Goal: Use online tool/utility: Utilize a website feature to perform a specific function

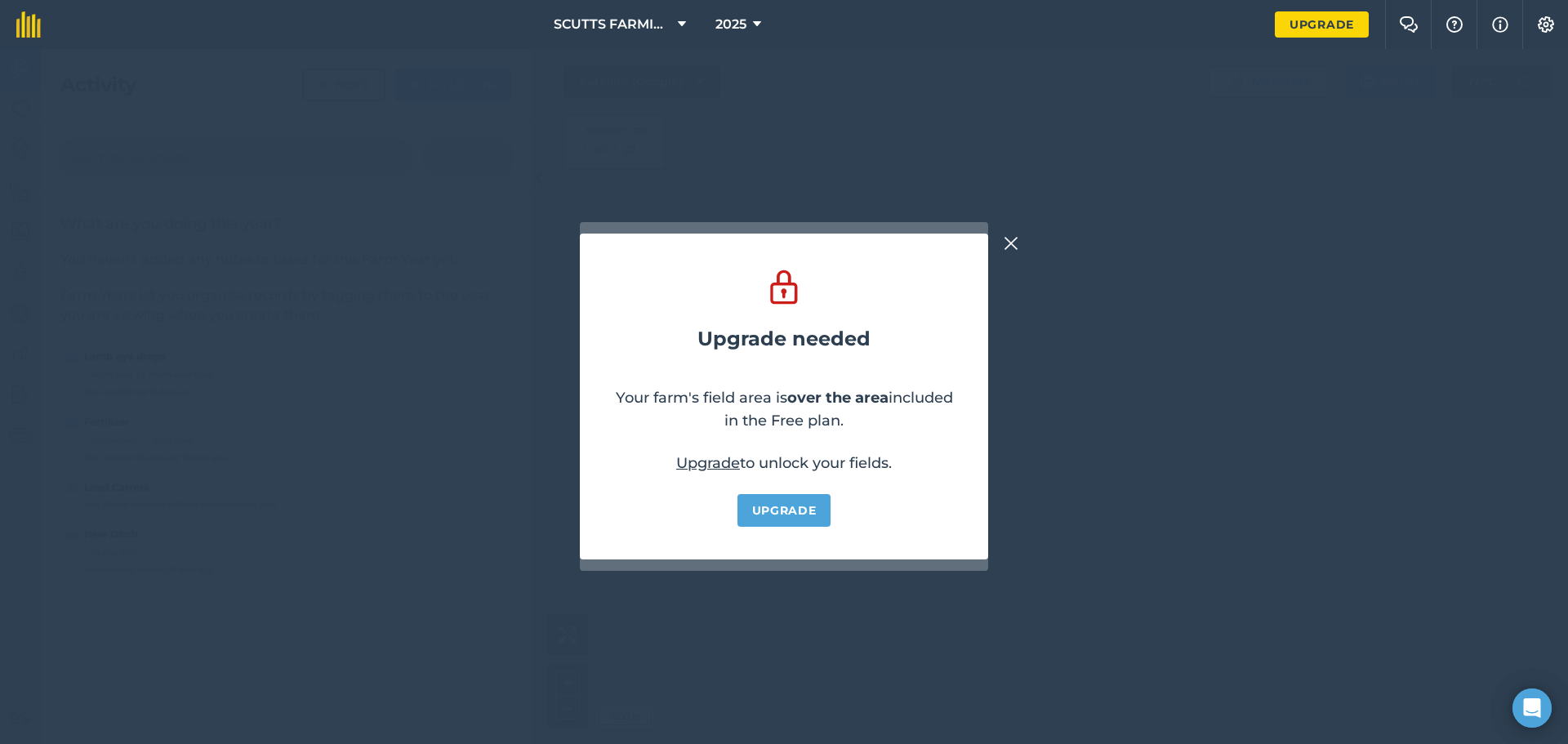
click at [1014, 239] on img at bounding box center [1011, 244] width 15 height 20
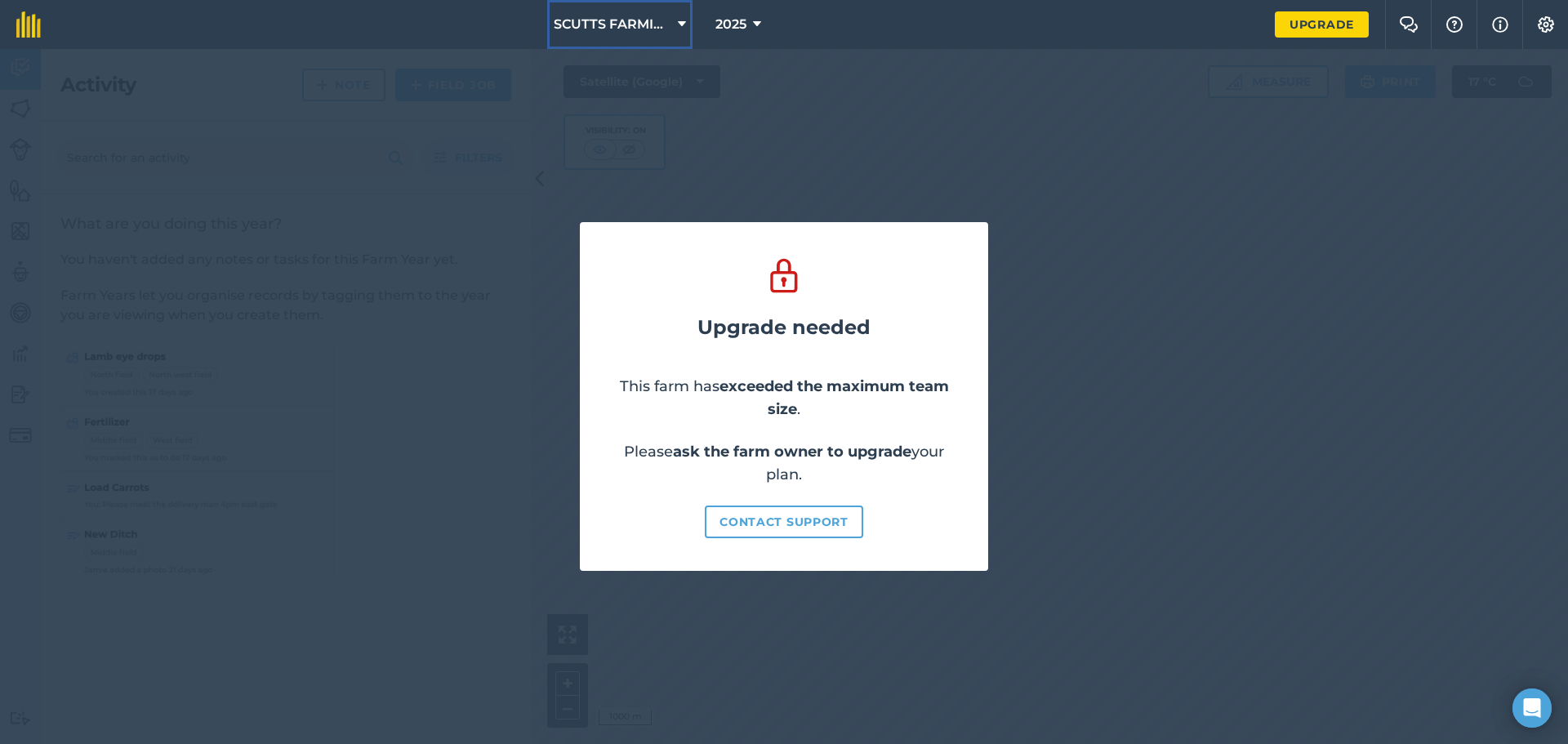
click at [658, 23] on span "SCUTTS FARMING" at bounding box center [613, 25] width 118 height 20
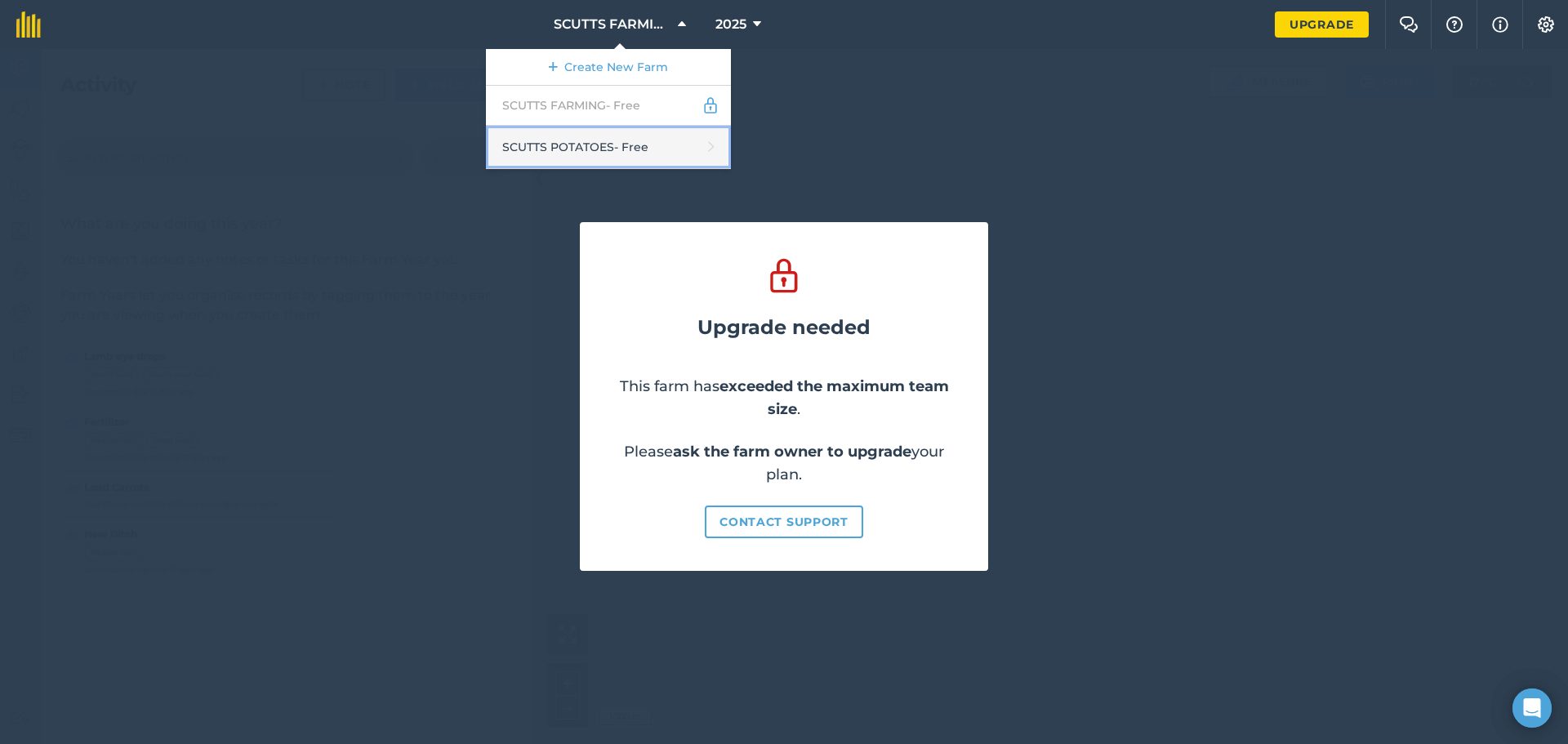
click at [626, 149] on link "SCUTTS POTATOES - Free" at bounding box center [608, 147] width 245 height 43
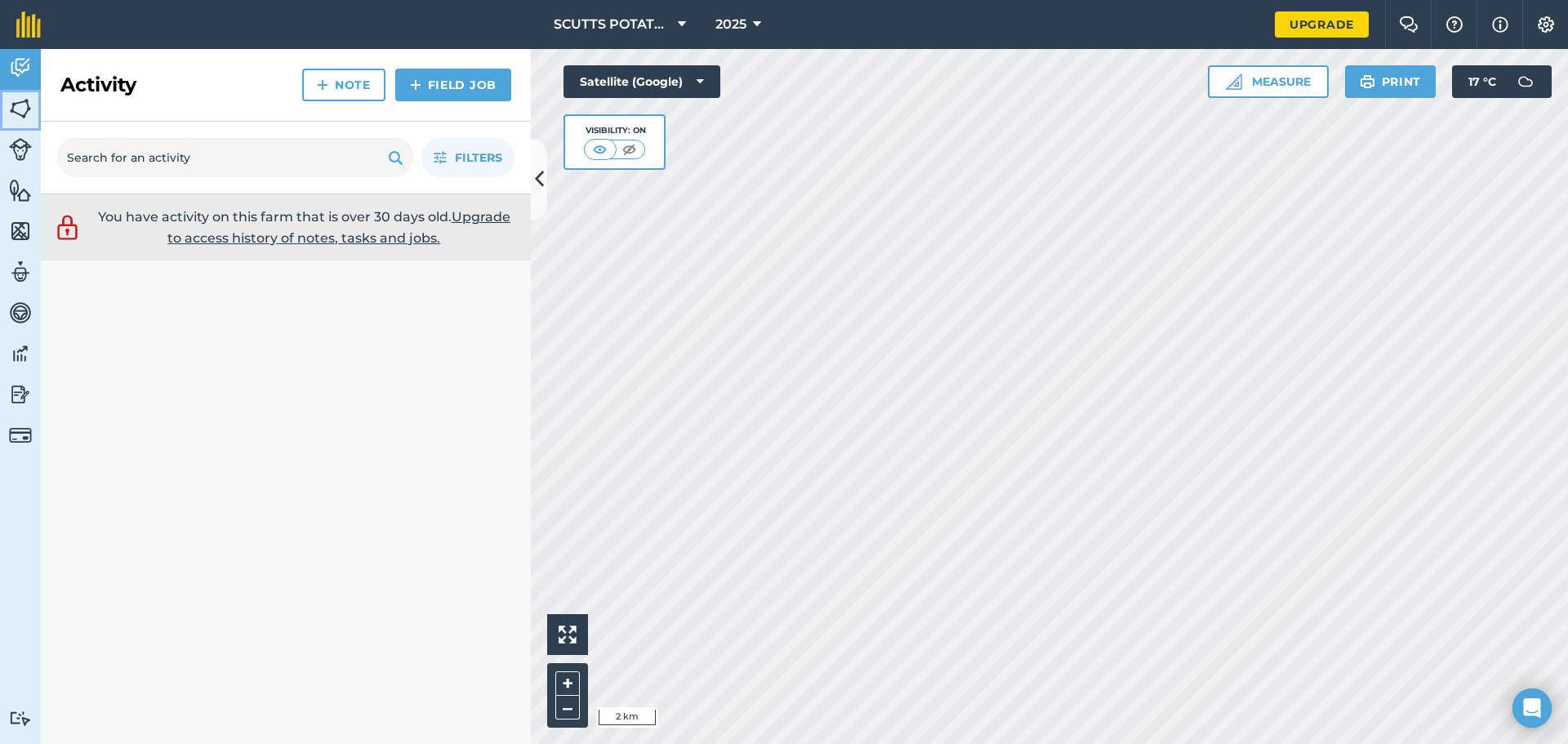
click at [20, 102] on img at bounding box center [20, 109] width 23 height 25
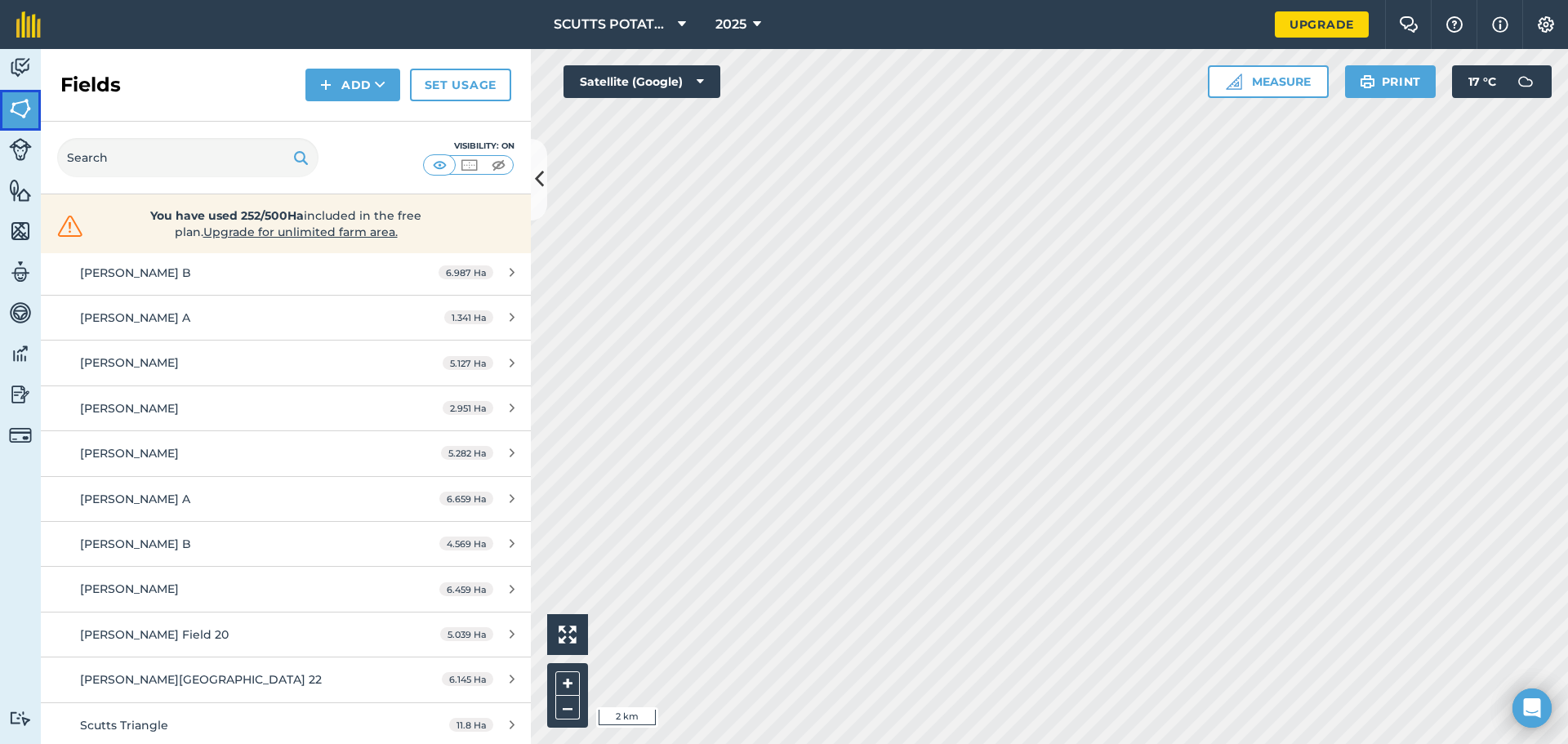
scroll to position [1553, 0]
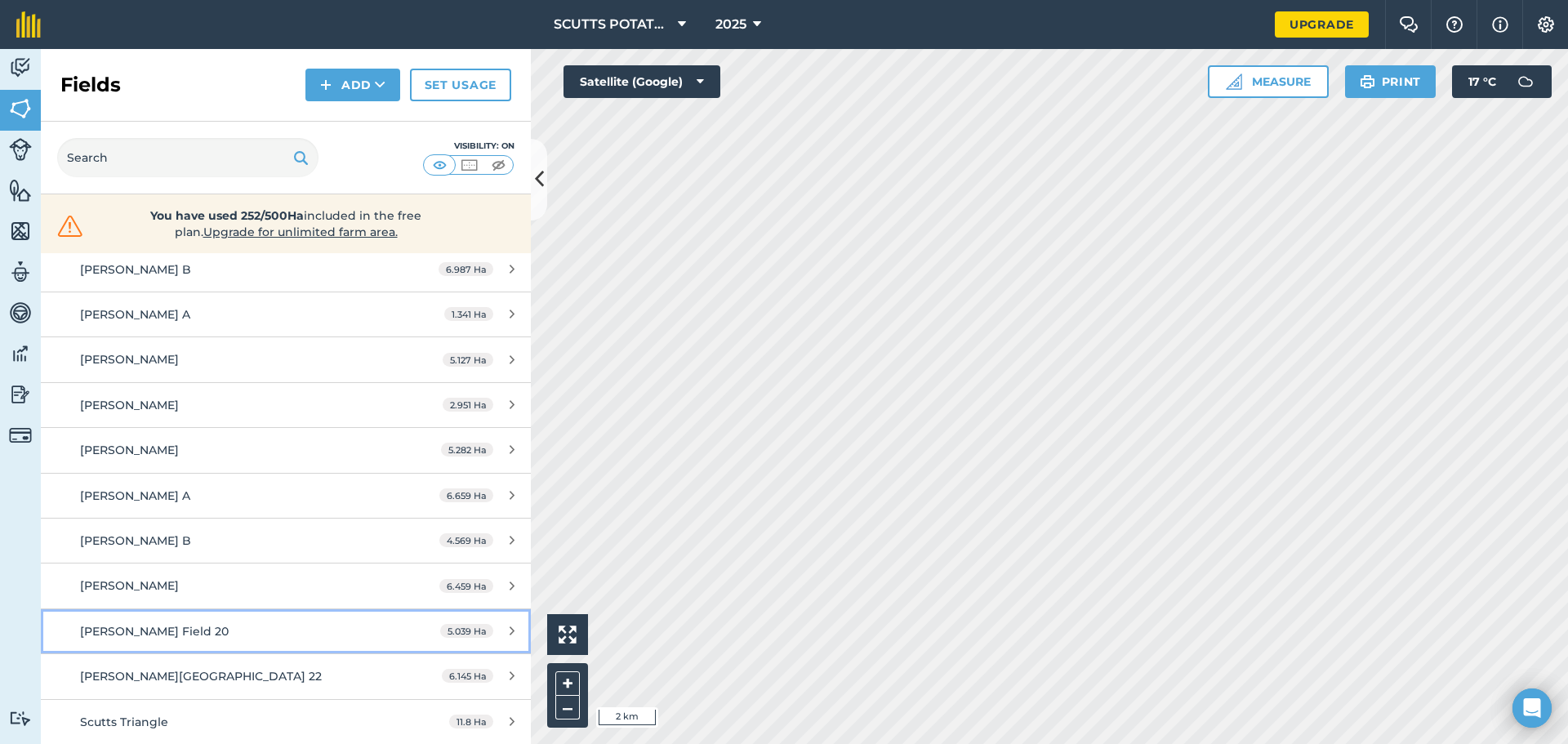
click at [218, 623] on div "[PERSON_NAME] Field 20" at bounding box center [233, 632] width 307 height 18
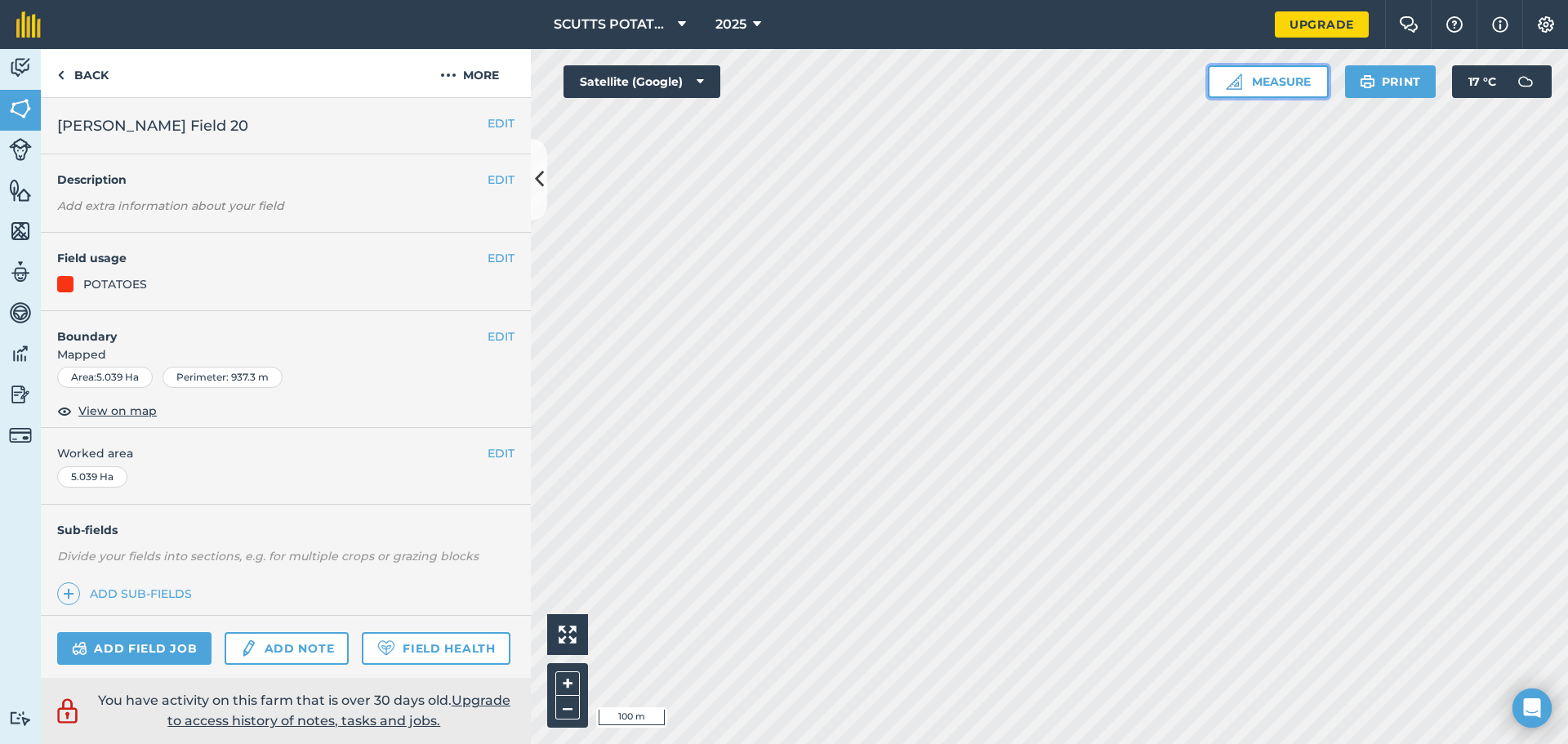
click at [1269, 78] on button "Measure" at bounding box center [1268, 82] width 121 height 33
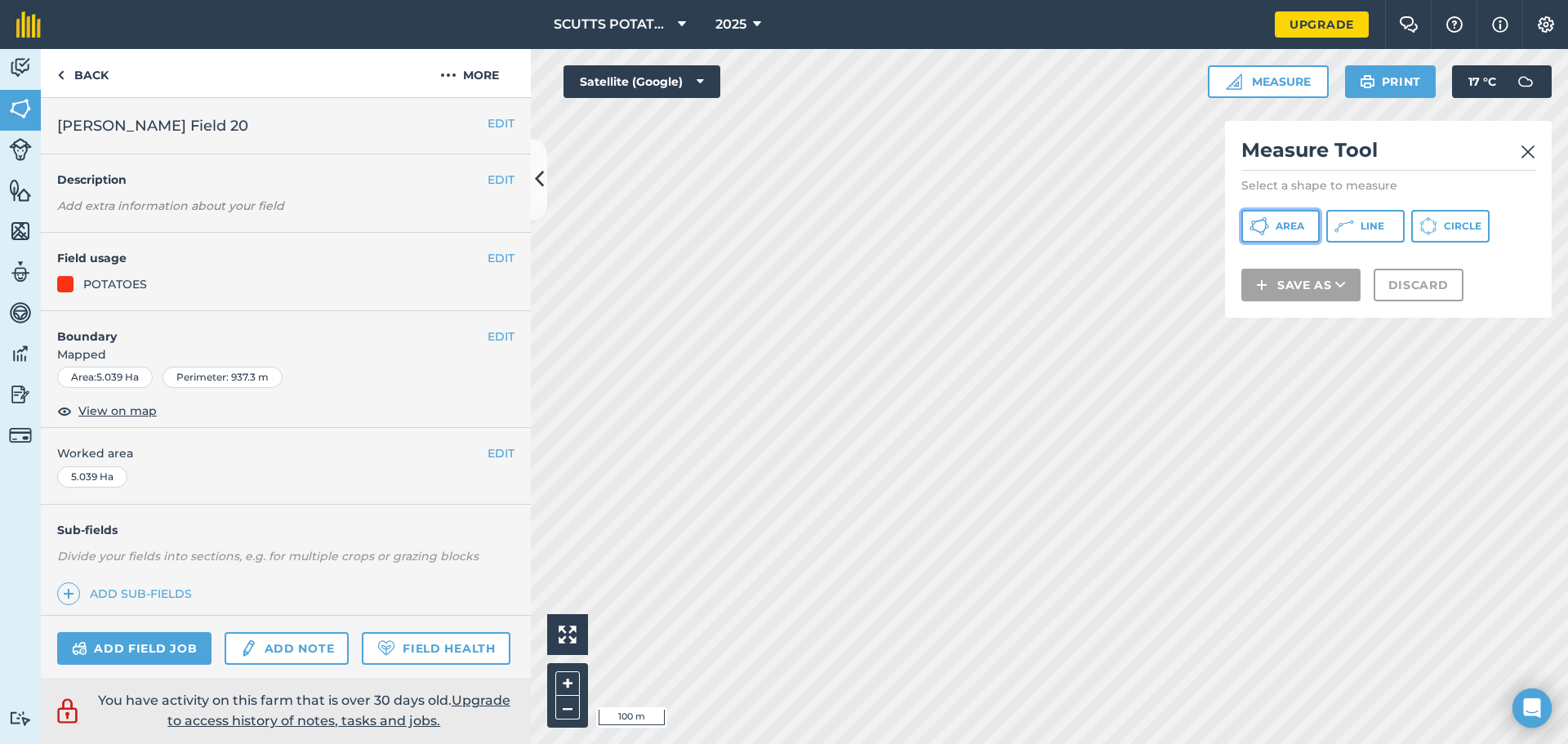
click at [1272, 228] on button "Area" at bounding box center [1280, 227] width 79 height 33
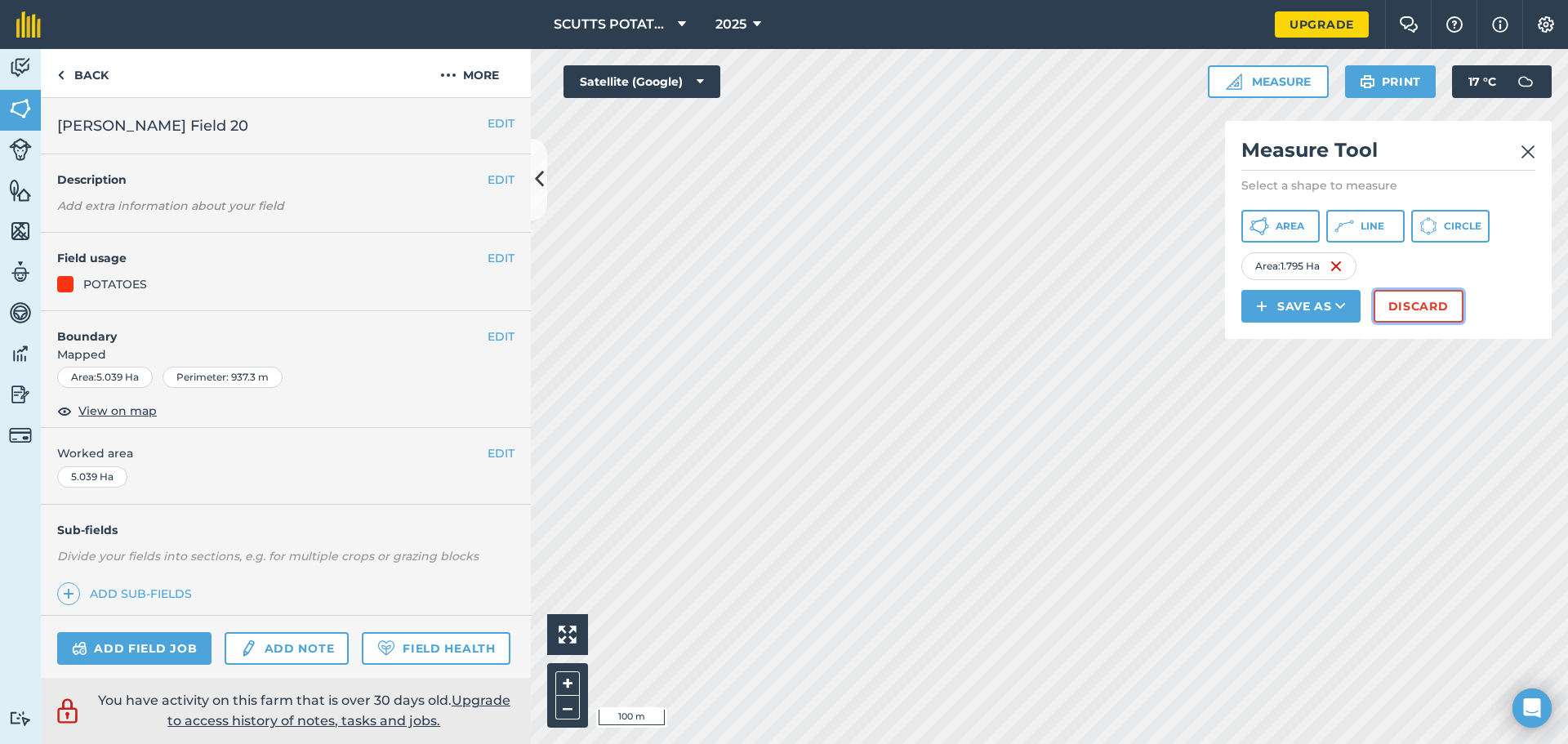
click at [1427, 304] on button "Discard" at bounding box center [1418, 306] width 90 height 33
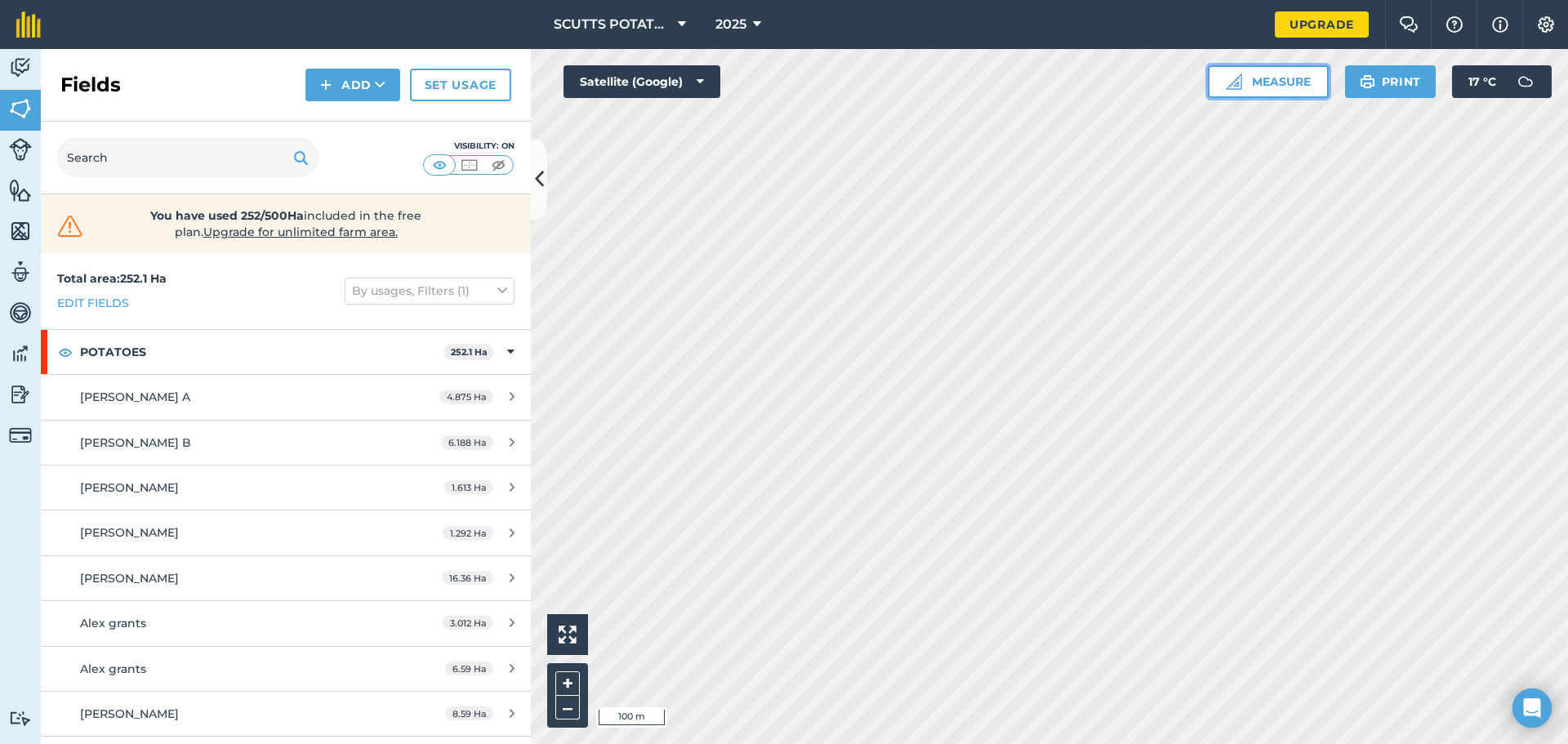
click at [1262, 84] on button "Measure" at bounding box center [1268, 82] width 121 height 33
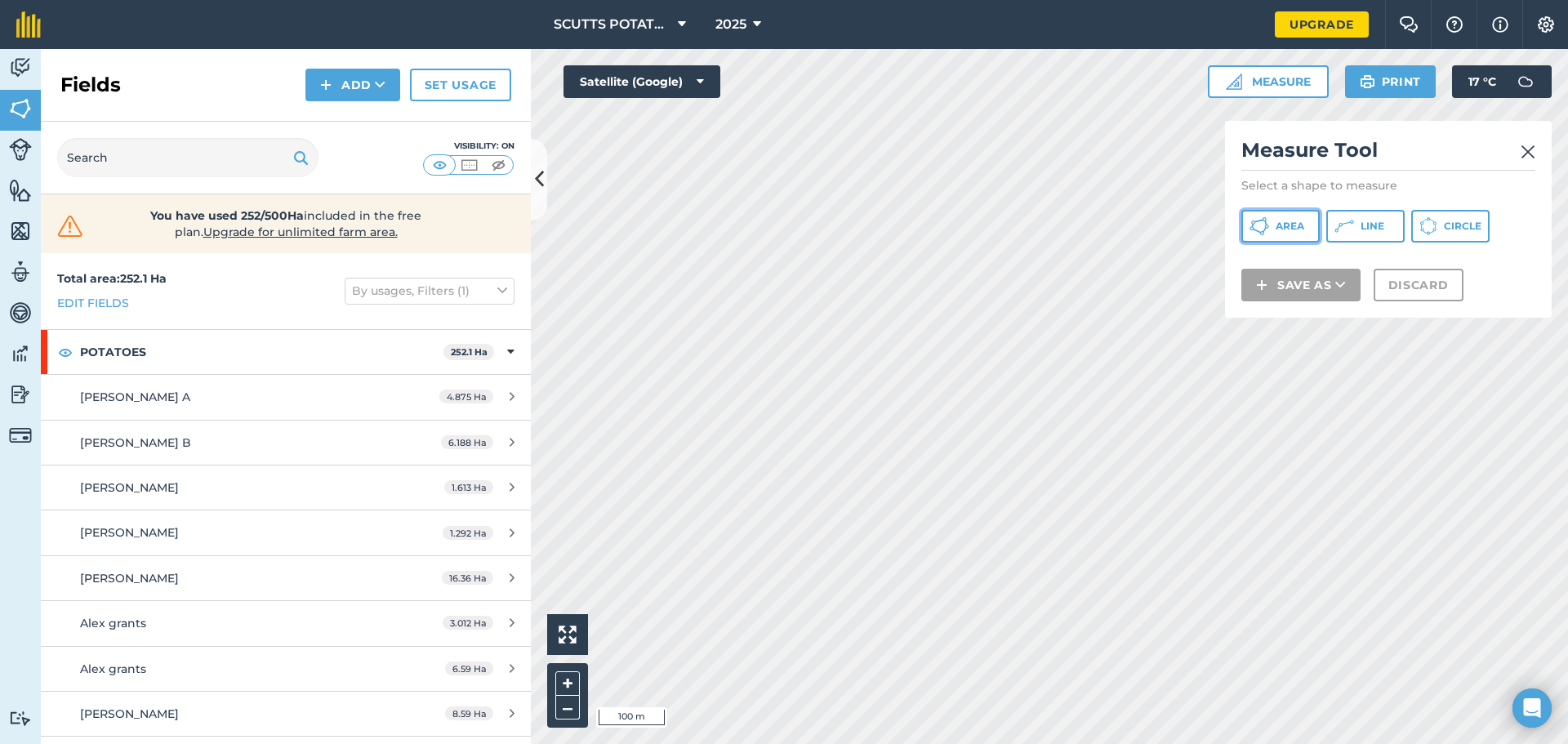
click at [1287, 221] on span "Area" at bounding box center [1289, 227] width 29 height 13
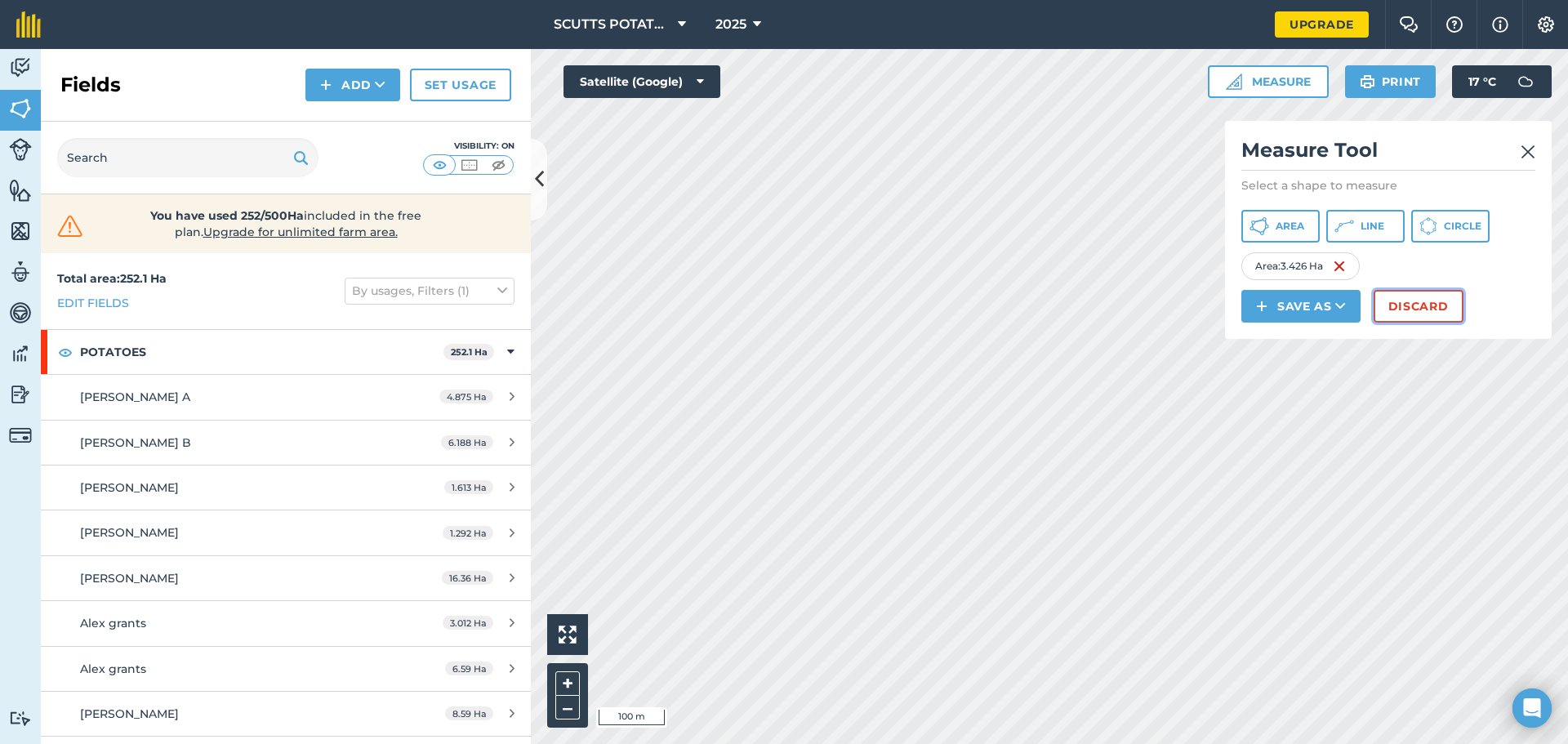
click at [1403, 299] on button "Discard" at bounding box center [1418, 306] width 90 height 33
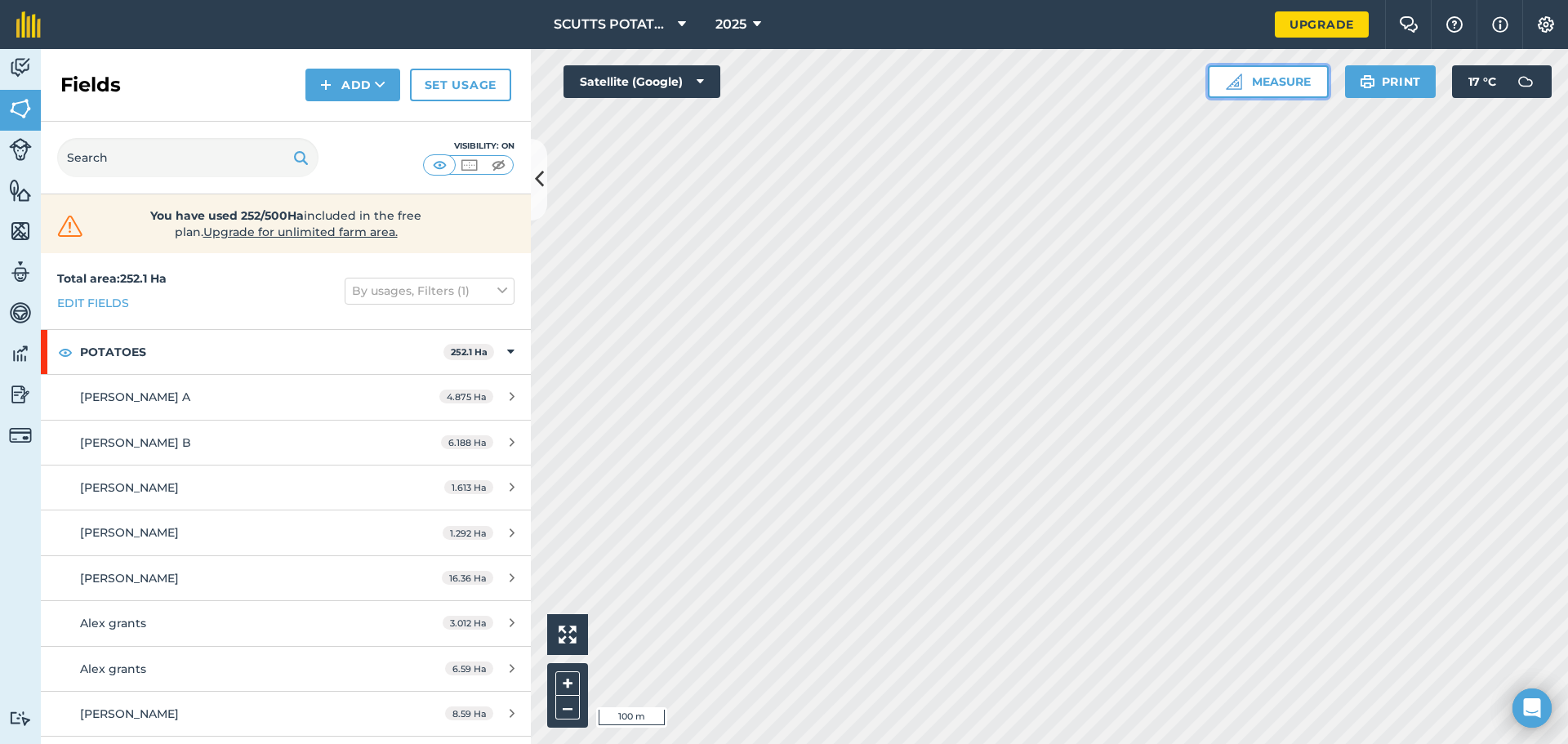
click at [1269, 84] on button "Measure" at bounding box center [1268, 82] width 121 height 33
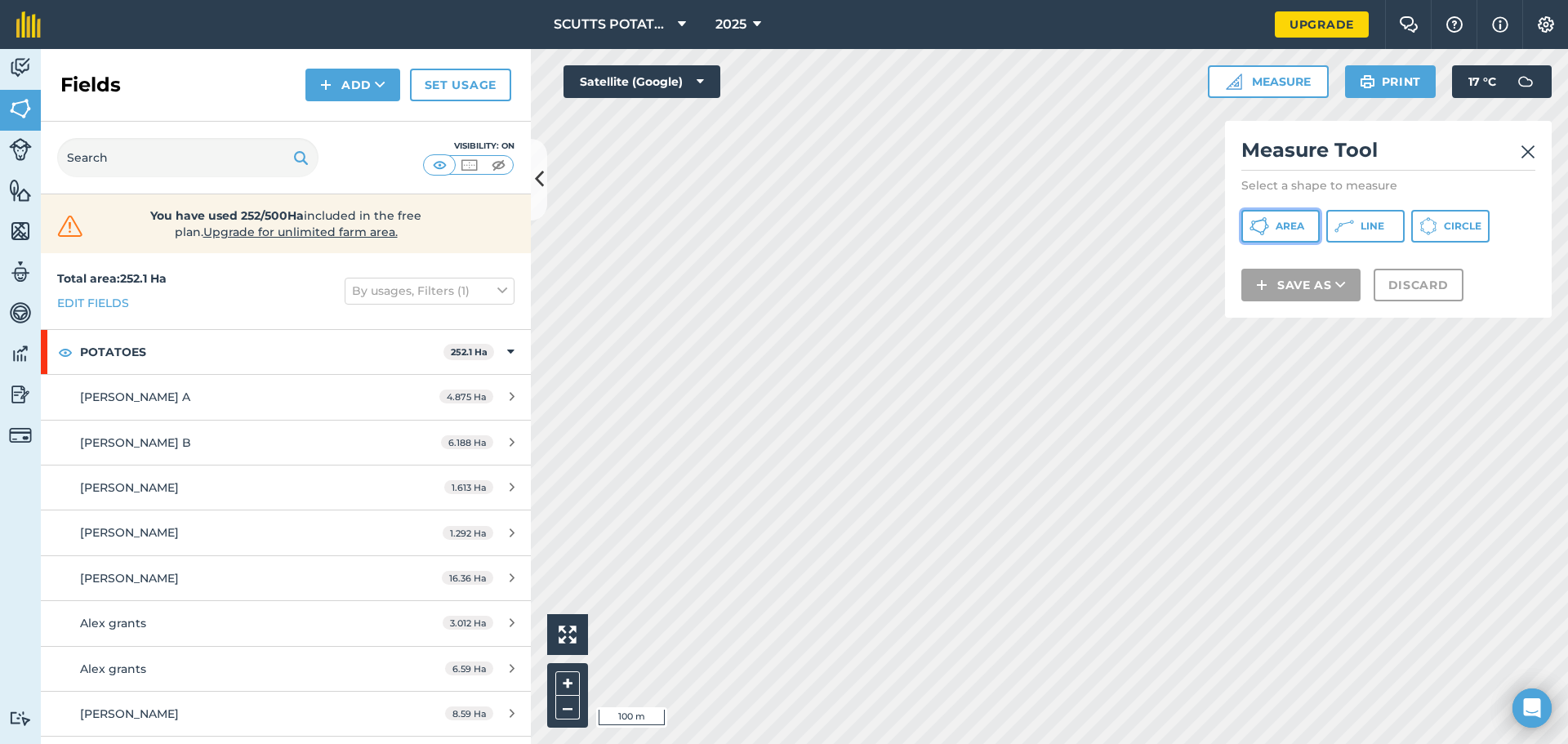
click at [1288, 223] on span "Area" at bounding box center [1289, 227] width 29 height 13
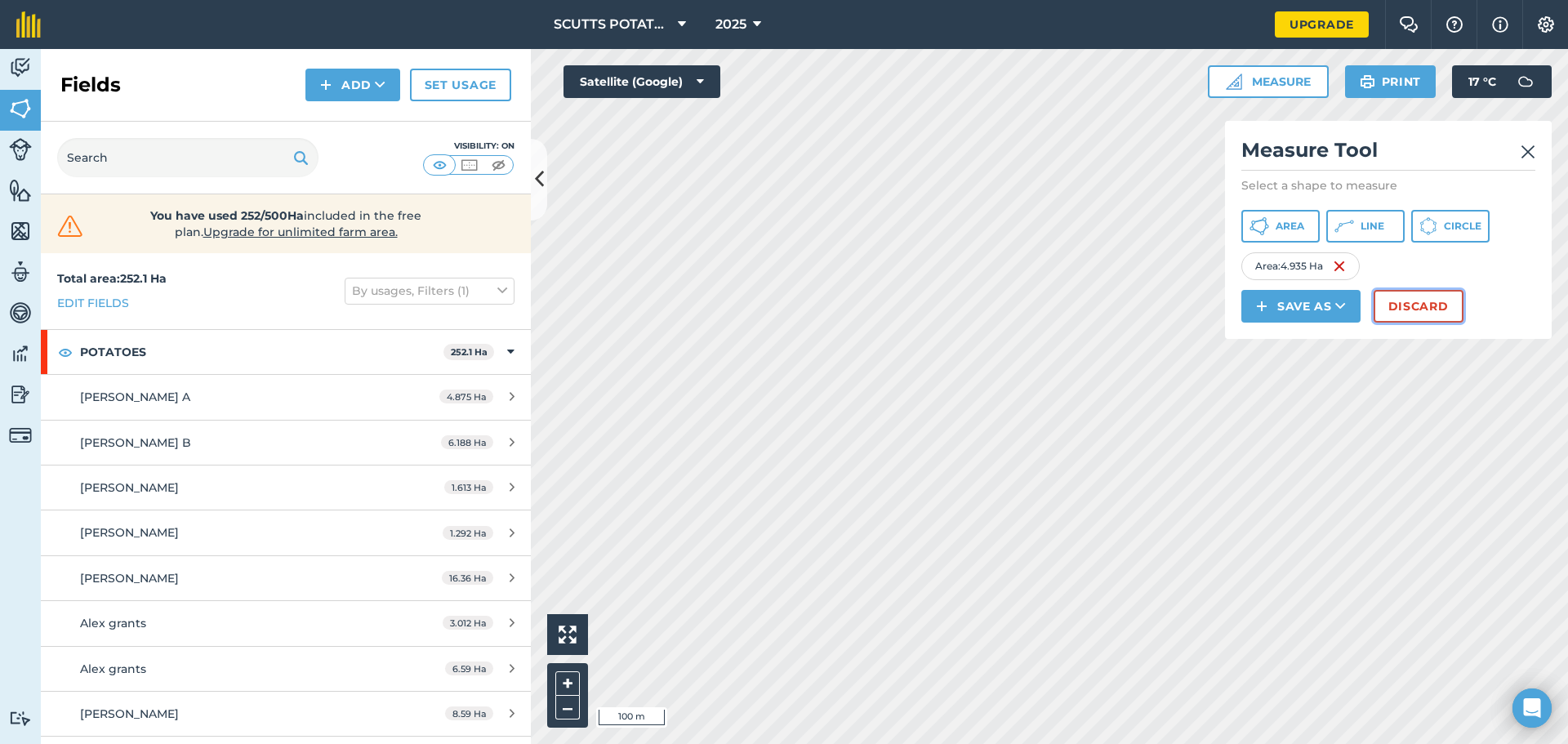
click at [1403, 307] on button "Discard" at bounding box center [1418, 306] width 90 height 33
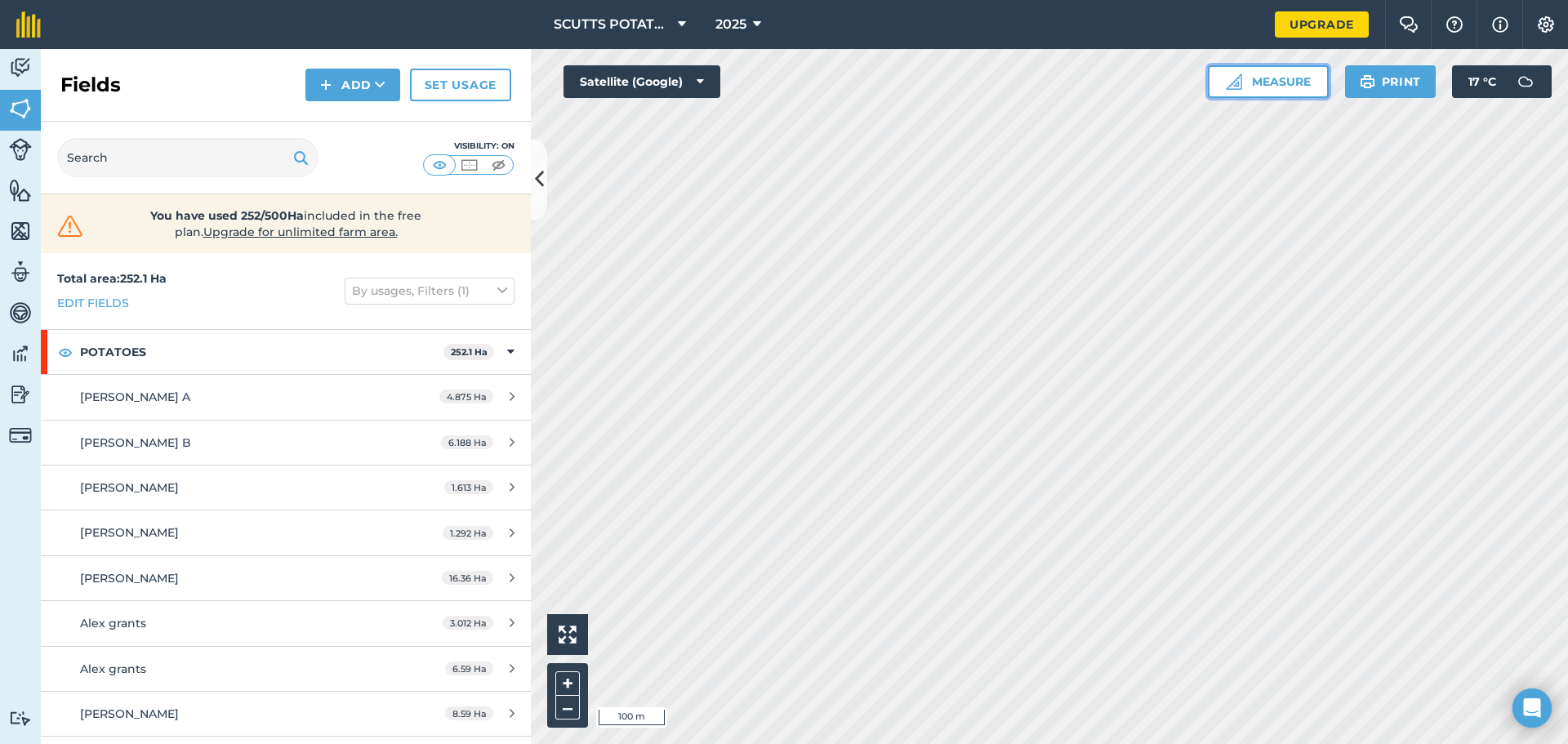
click at [1275, 86] on button "Measure" at bounding box center [1268, 82] width 121 height 33
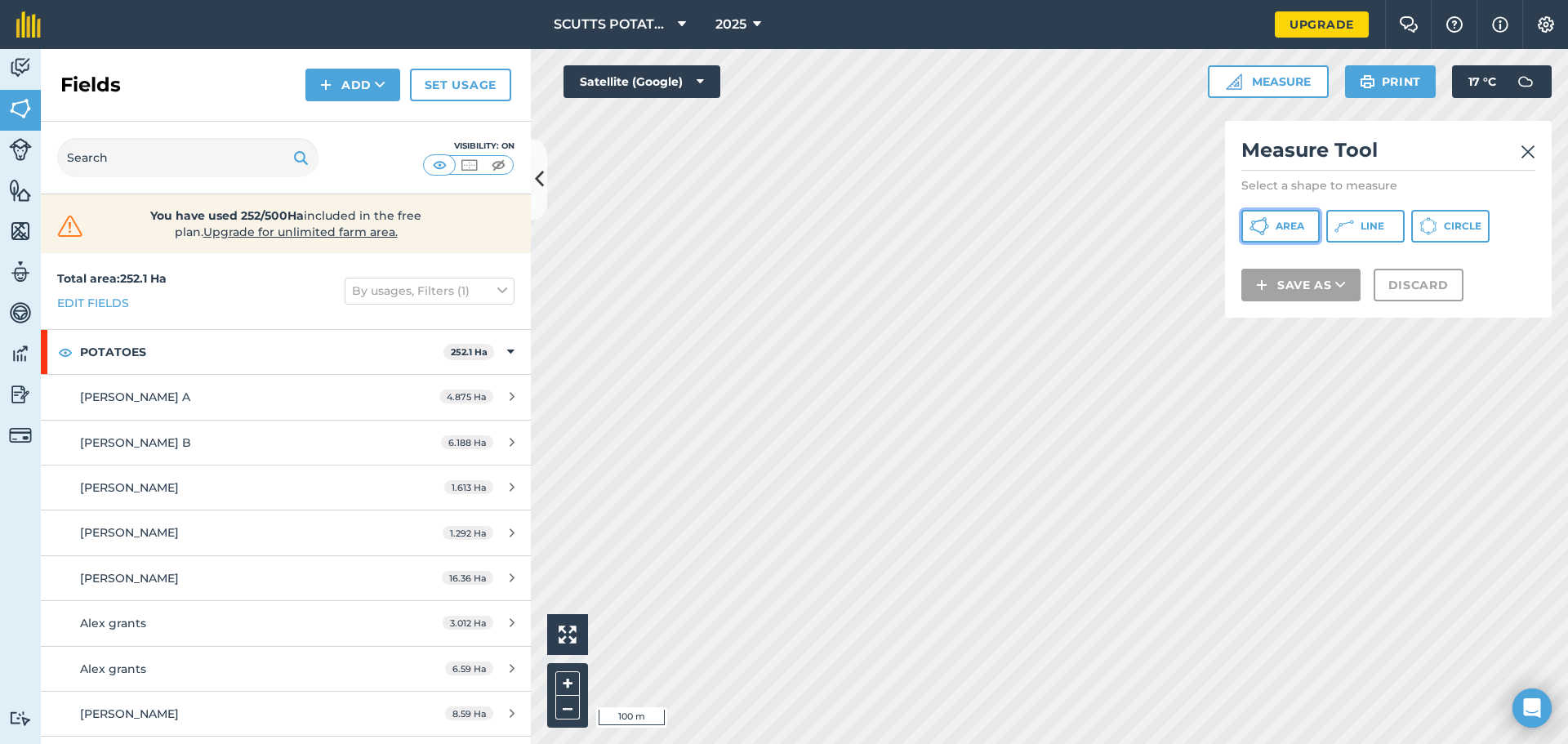
click at [1294, 224] on span "Area" at bounding box center [1289, 227] width 29 height 13
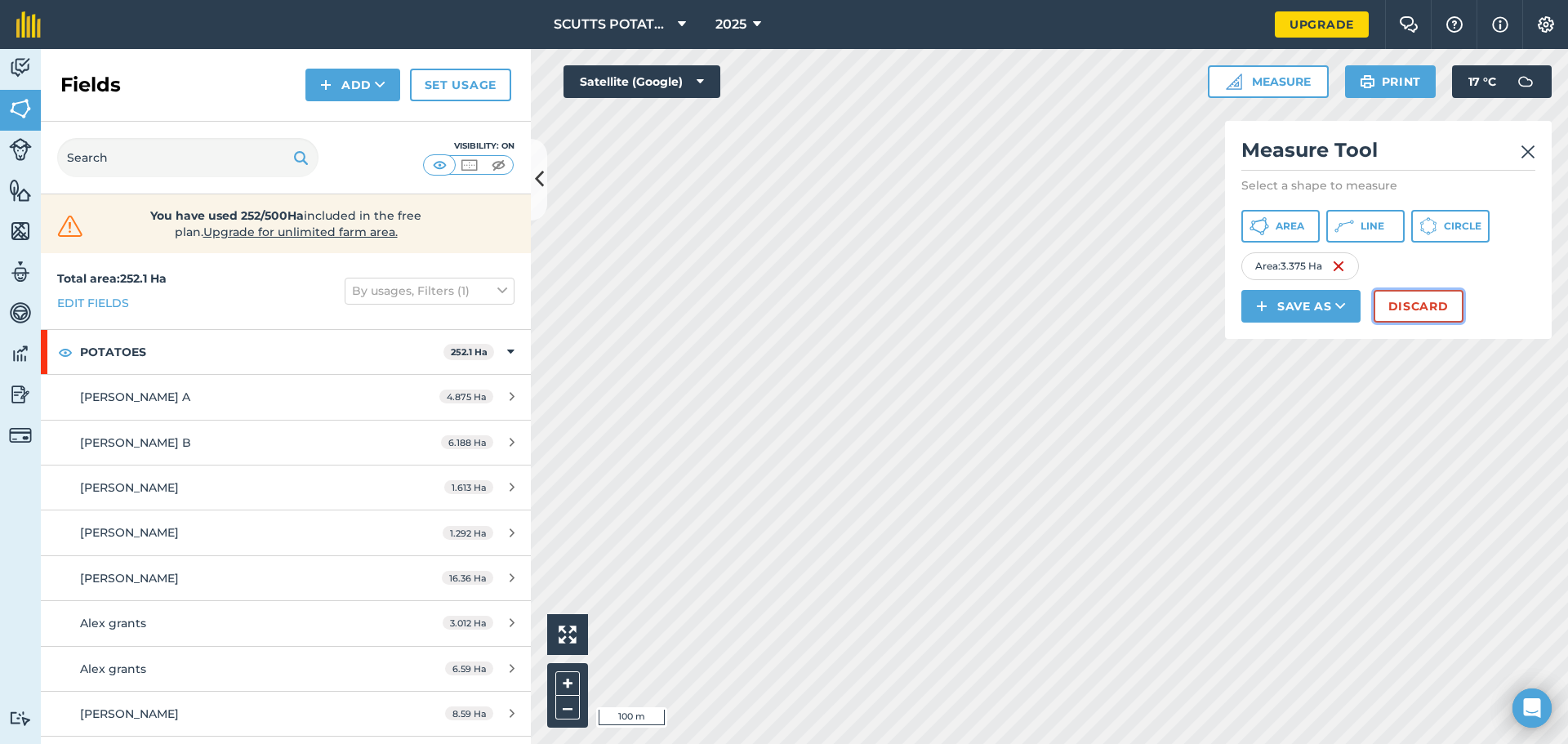
click at [1423, 309] on button "Discard" at bounding box center [1418, 306] width 90 height 33
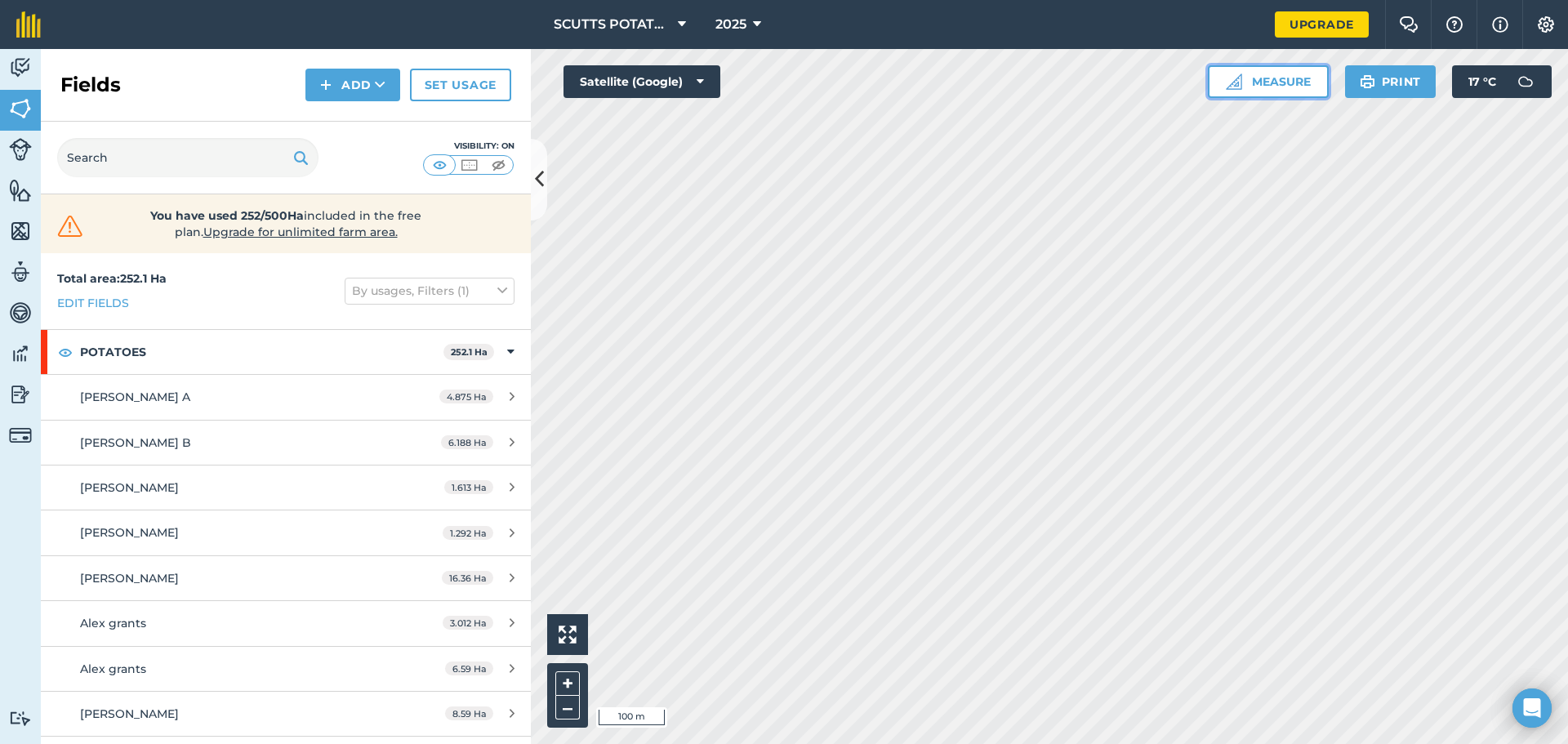
click at [1303, 92] on button "Measure" at bounding box center [1268, 82] width 121 height 33
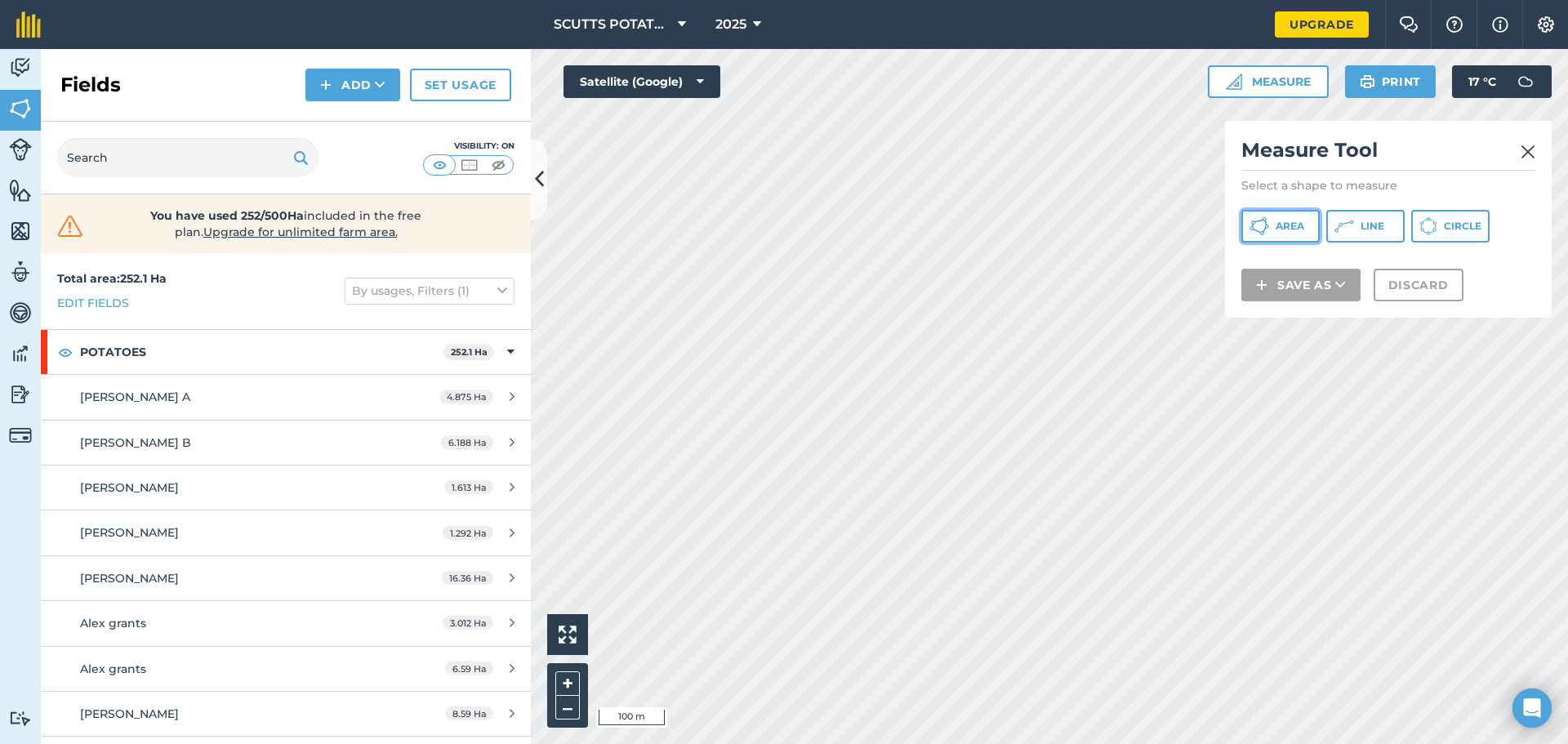
click at [1286, 222] on span "Area" at bounding box center [1289, 227] width 29 height 13
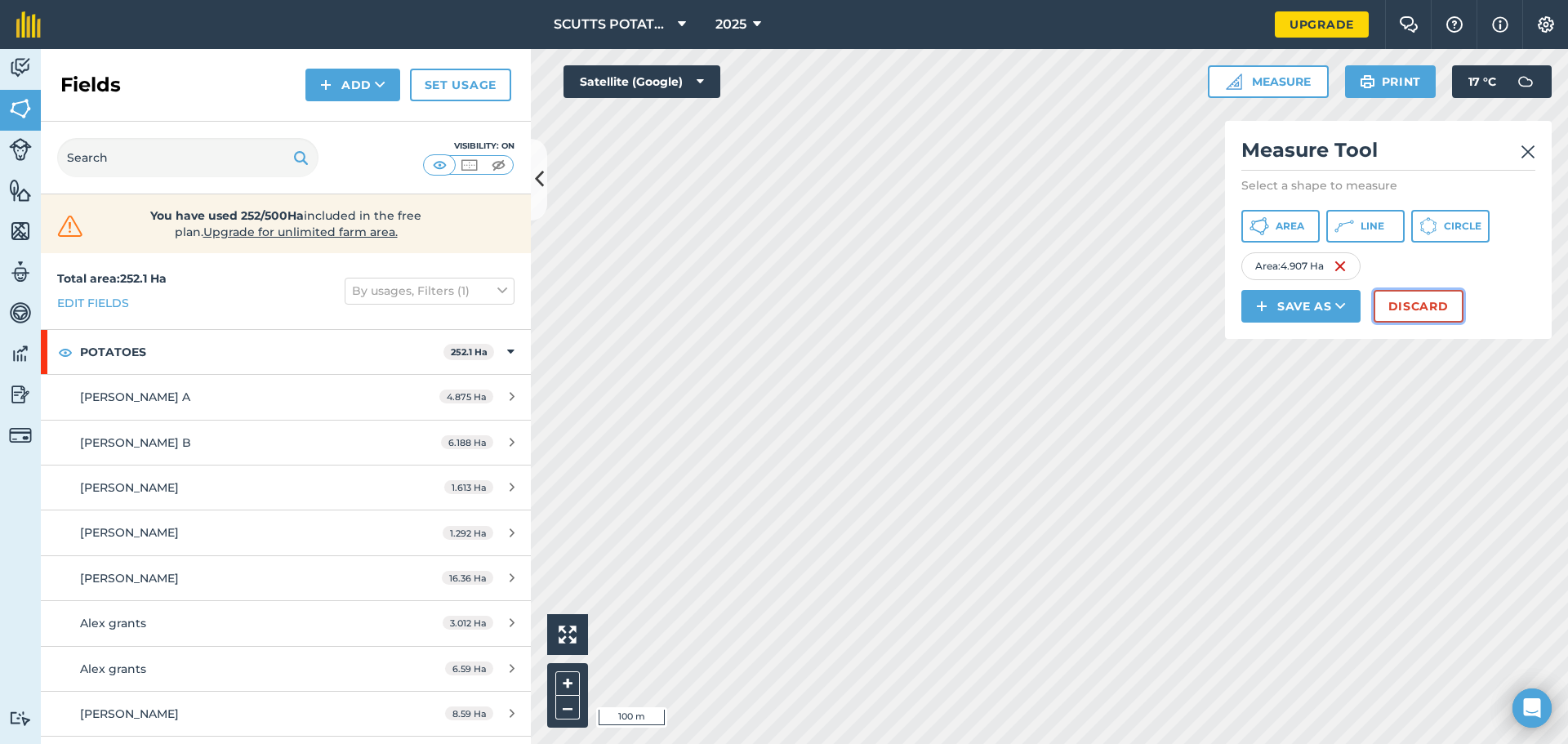
click at [1453, 309] on button "Discard" at bounding box center [1418, 306] width 90 height 33
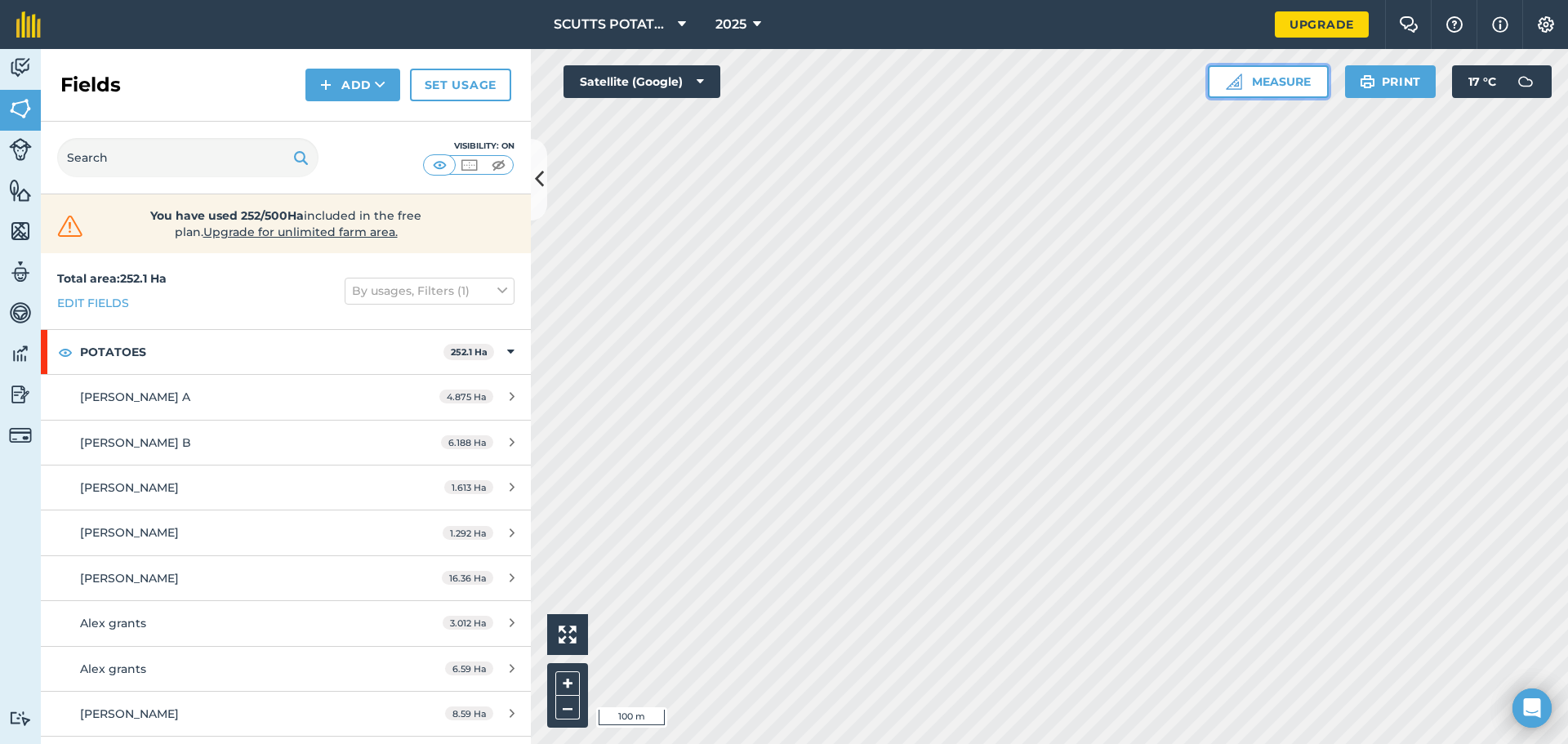
click at [1283, 79] on button "Measure" at bounding box center [1268, 82] width 121 height 33
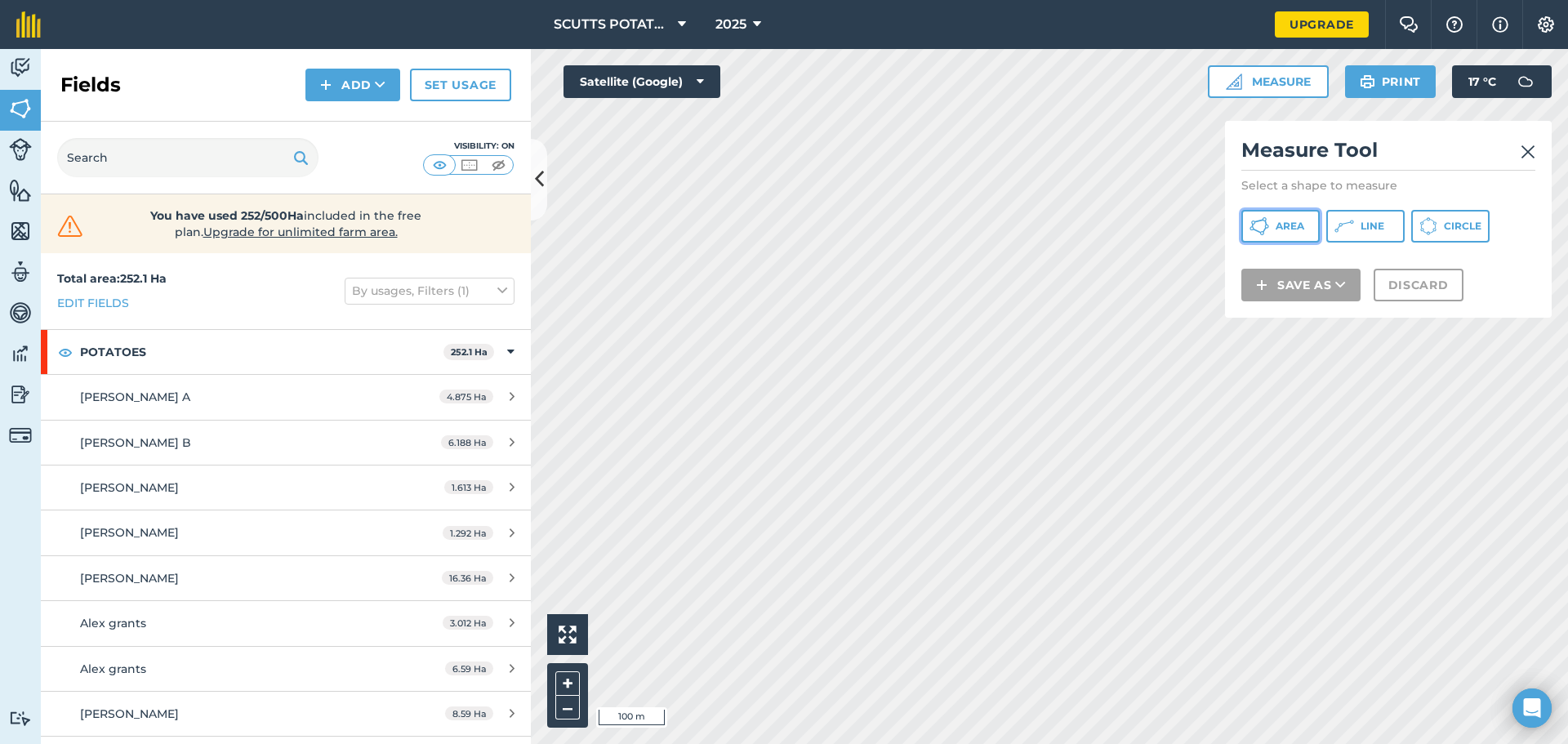
click at [1290, 228] on span "Area" at bounding box center [1289, 227] width 29 height 13
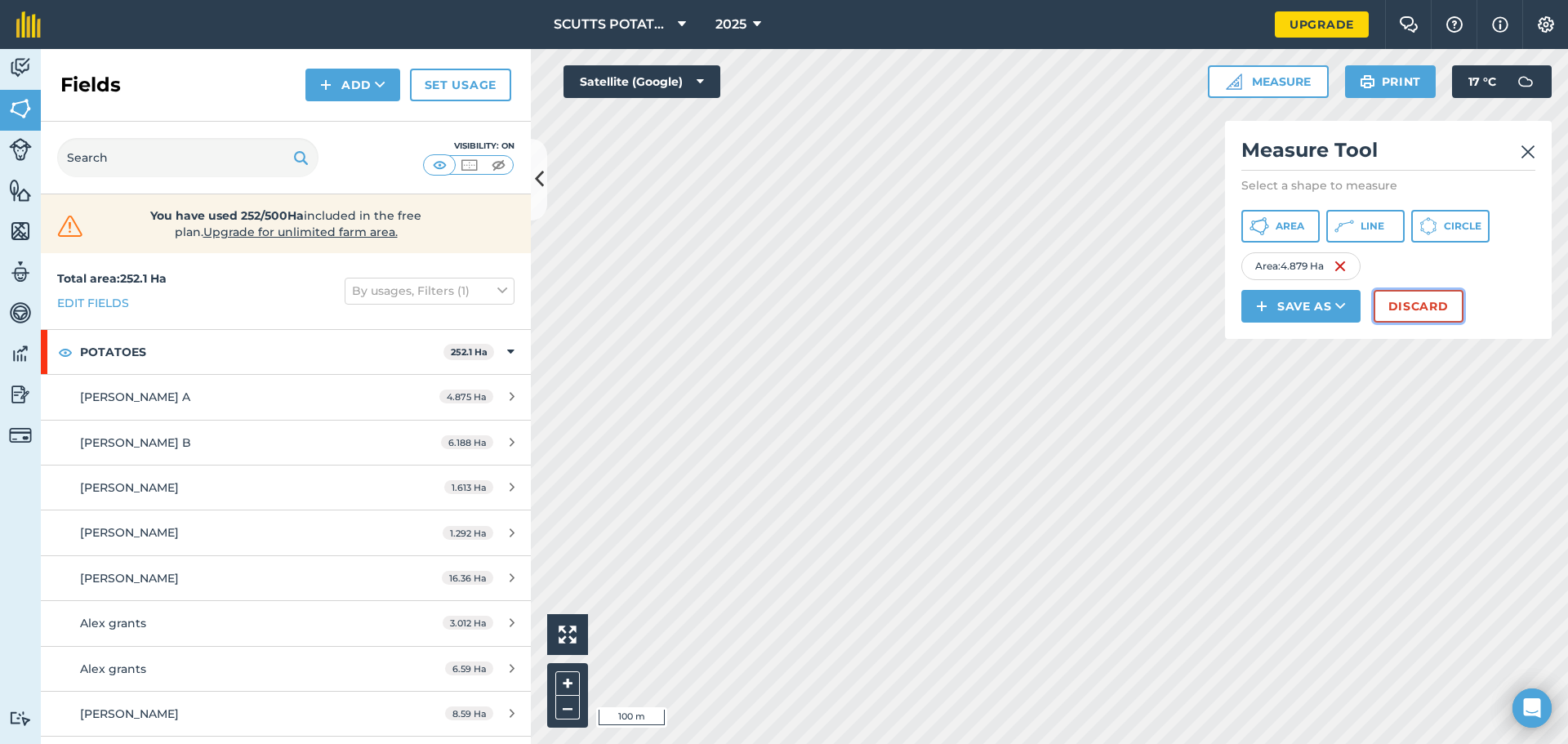
click at [1423, 307] on button "Discard" at bounding box center [1418, 306] width 90 height 33
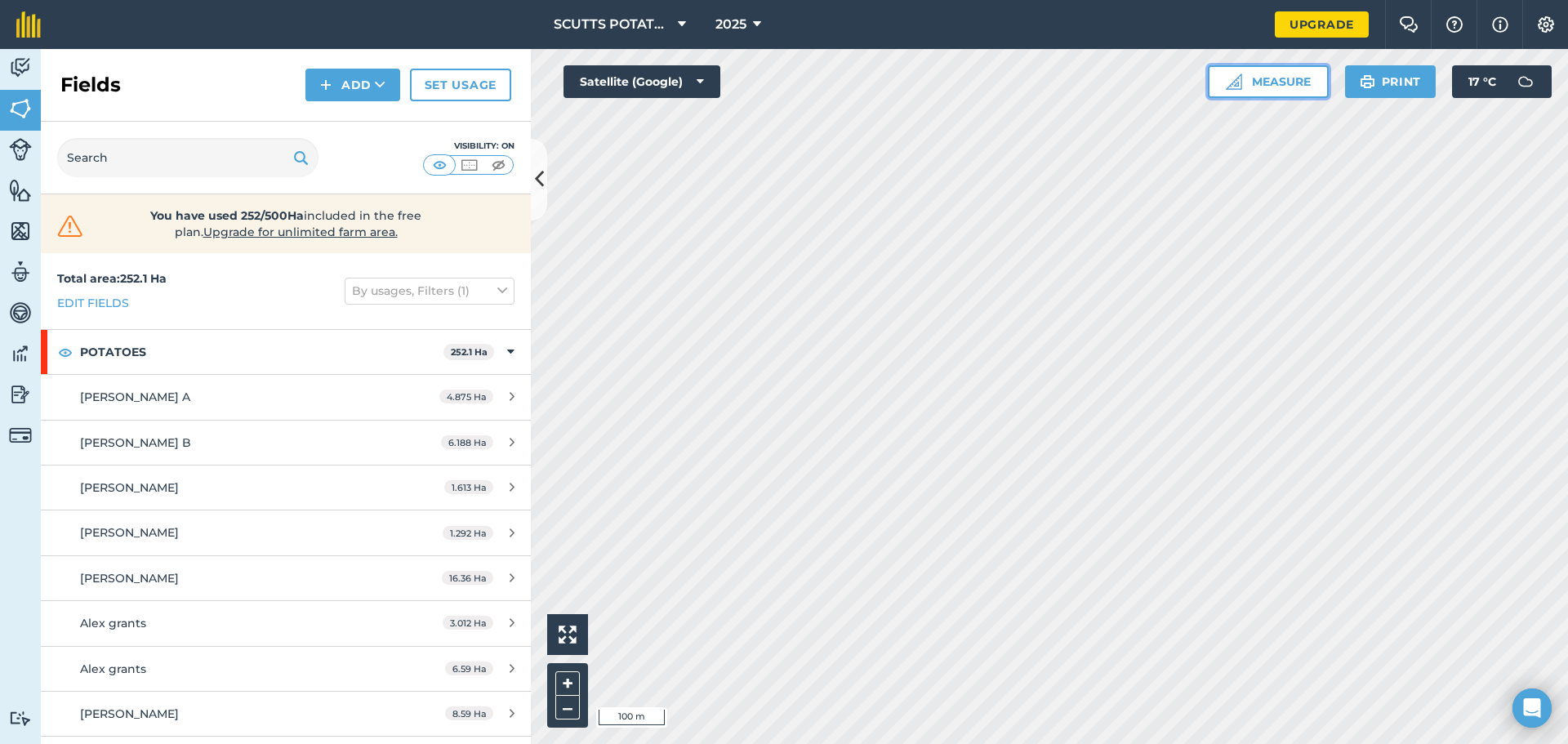
click at [1306, 86] on button "Measure" at bounding box center [1268, 82] width 121 height 33
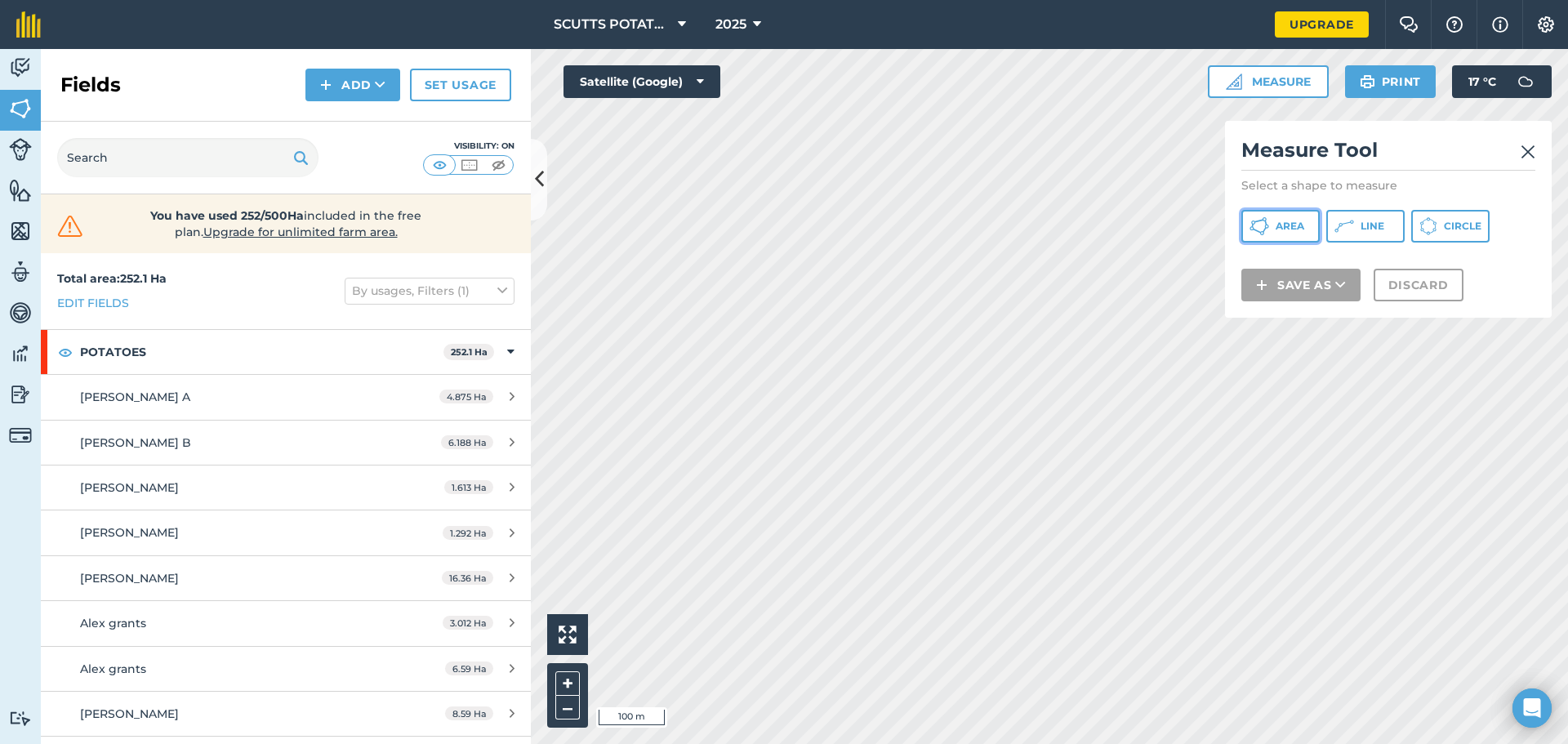
click at [1275, 223] on span "Area" at bounding box center [1289, 227] width 29 height 13
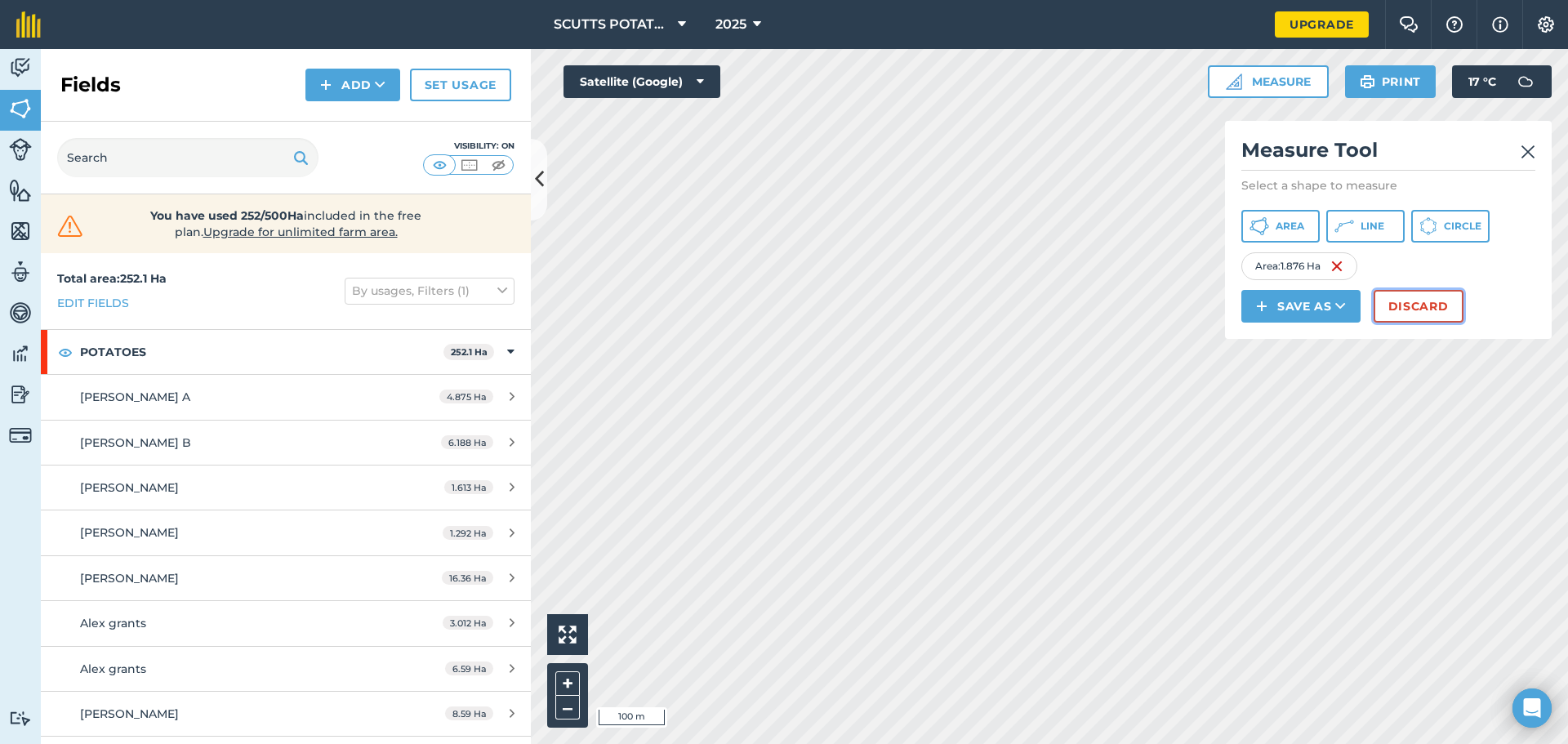
click at [1412, 309] on button "Discard" at bounding box center [1418, 306] width 90 height 33
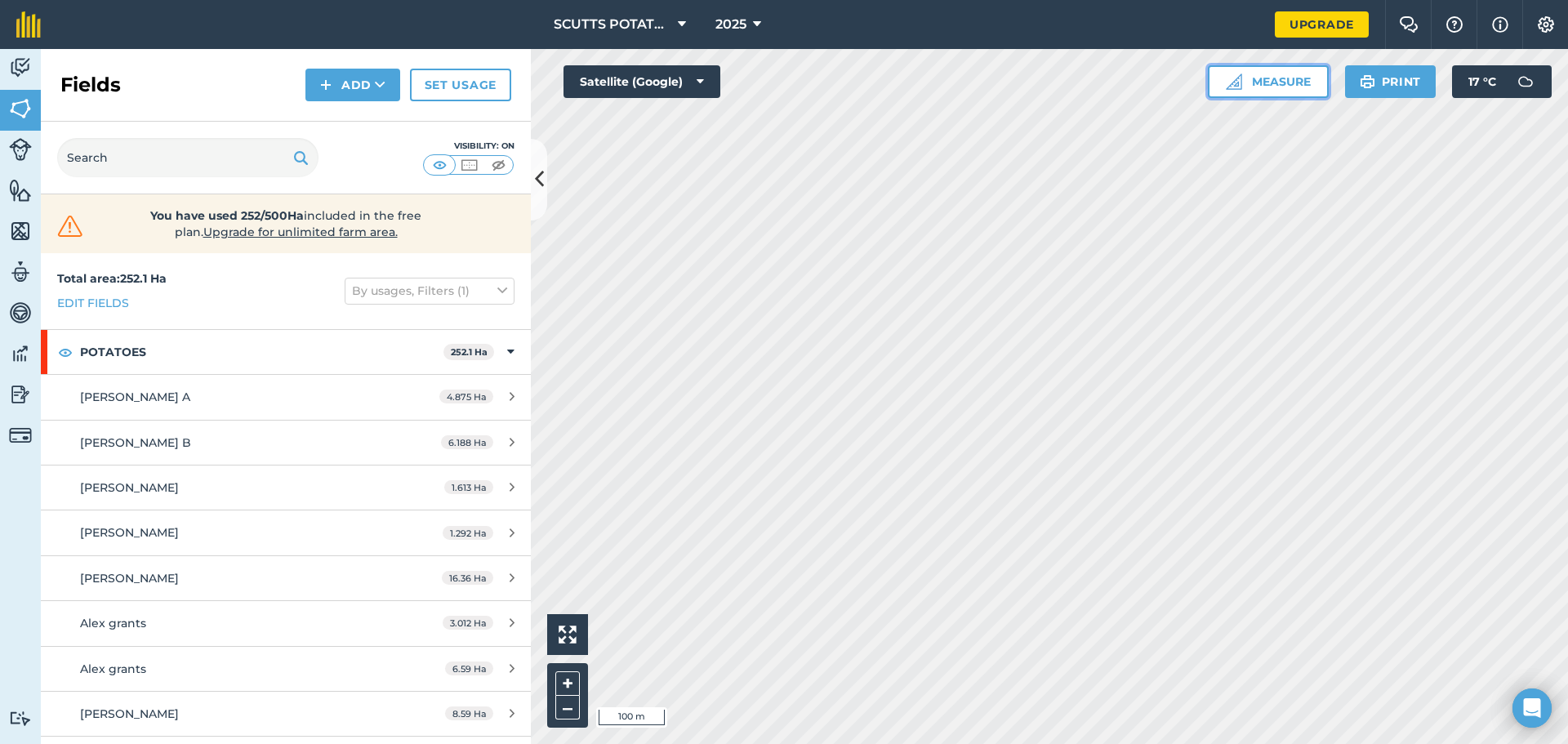
click at [1304, 82] on button "Measure" at bounding box center [1268, 82] width 121 height 33
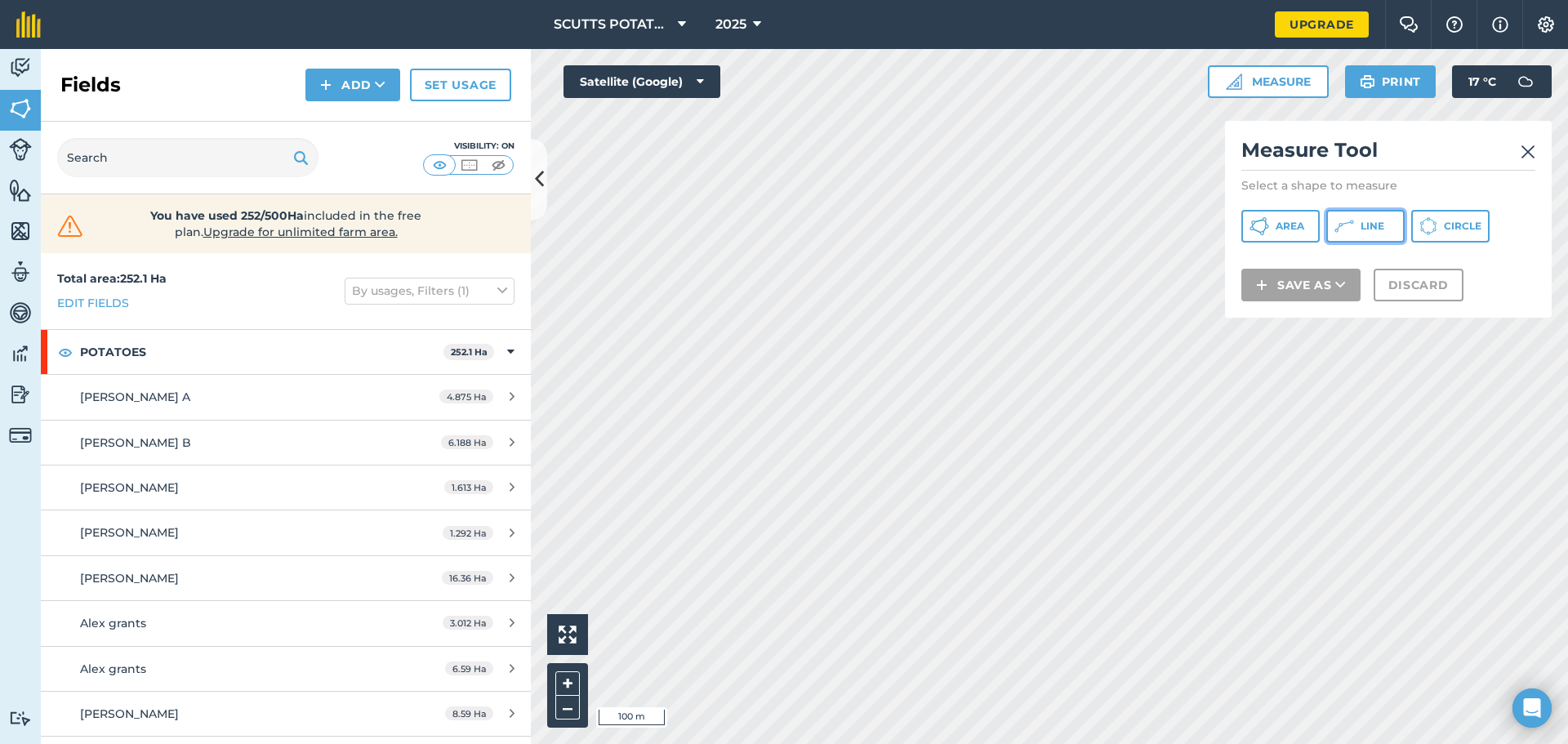
click at [1359, 227] on button "Line" at bounding box center [1365, 227] width 79 height 33
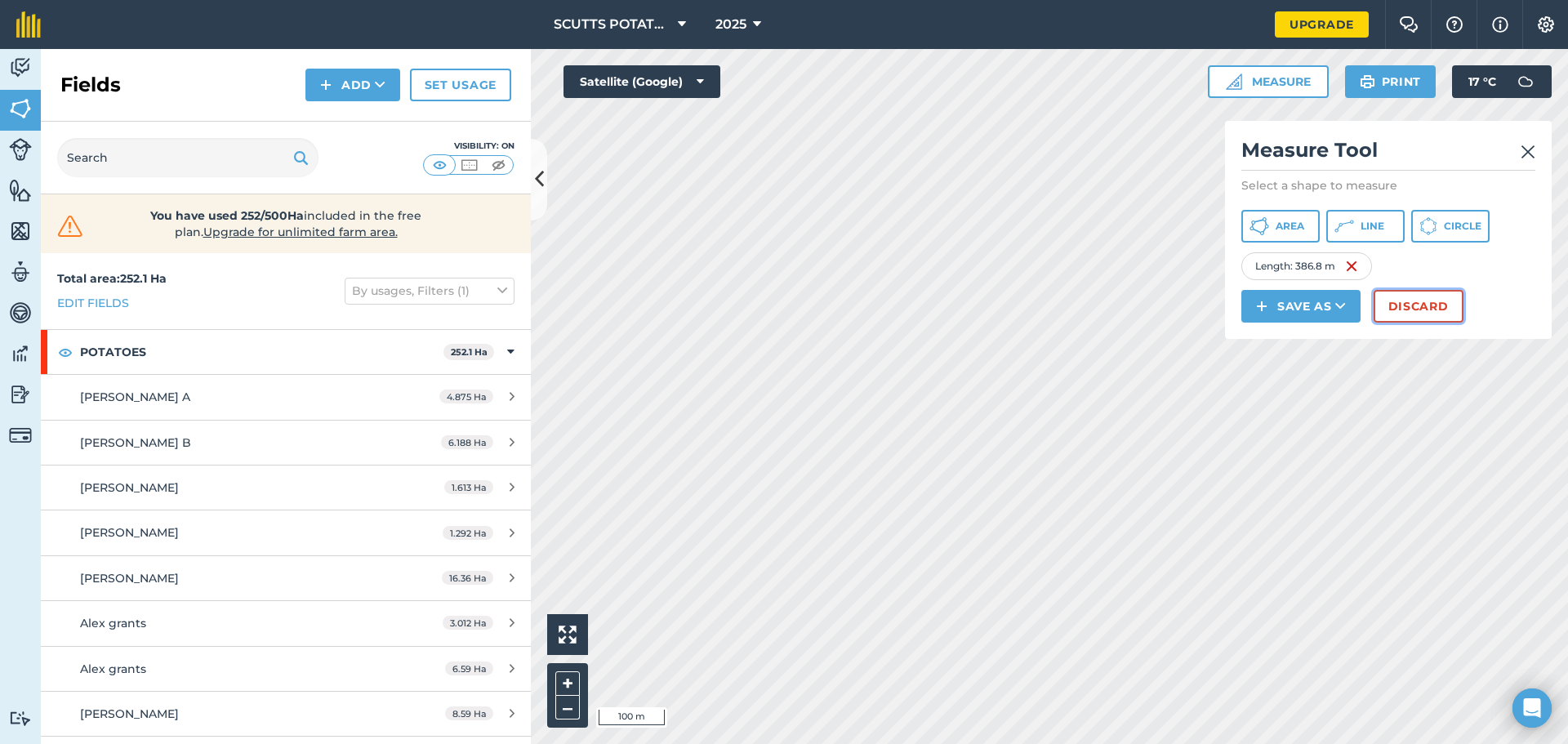
click at [1420, 309] on button "Discard" at bounding box center [1418, 306] width 90 height 33
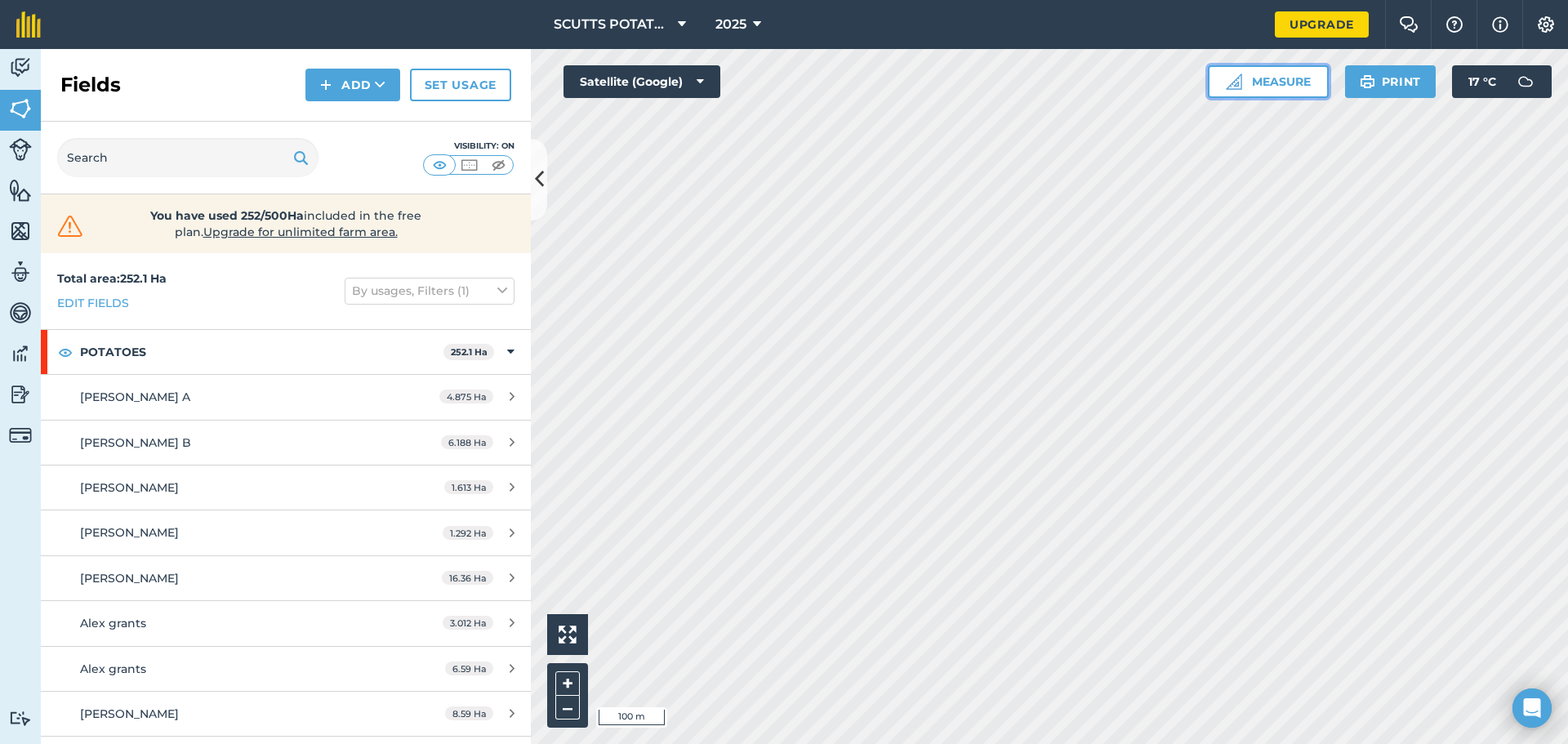
click at [1283, 79] on button "Measure" at bounding box center [1268, 82] width 121 height 33
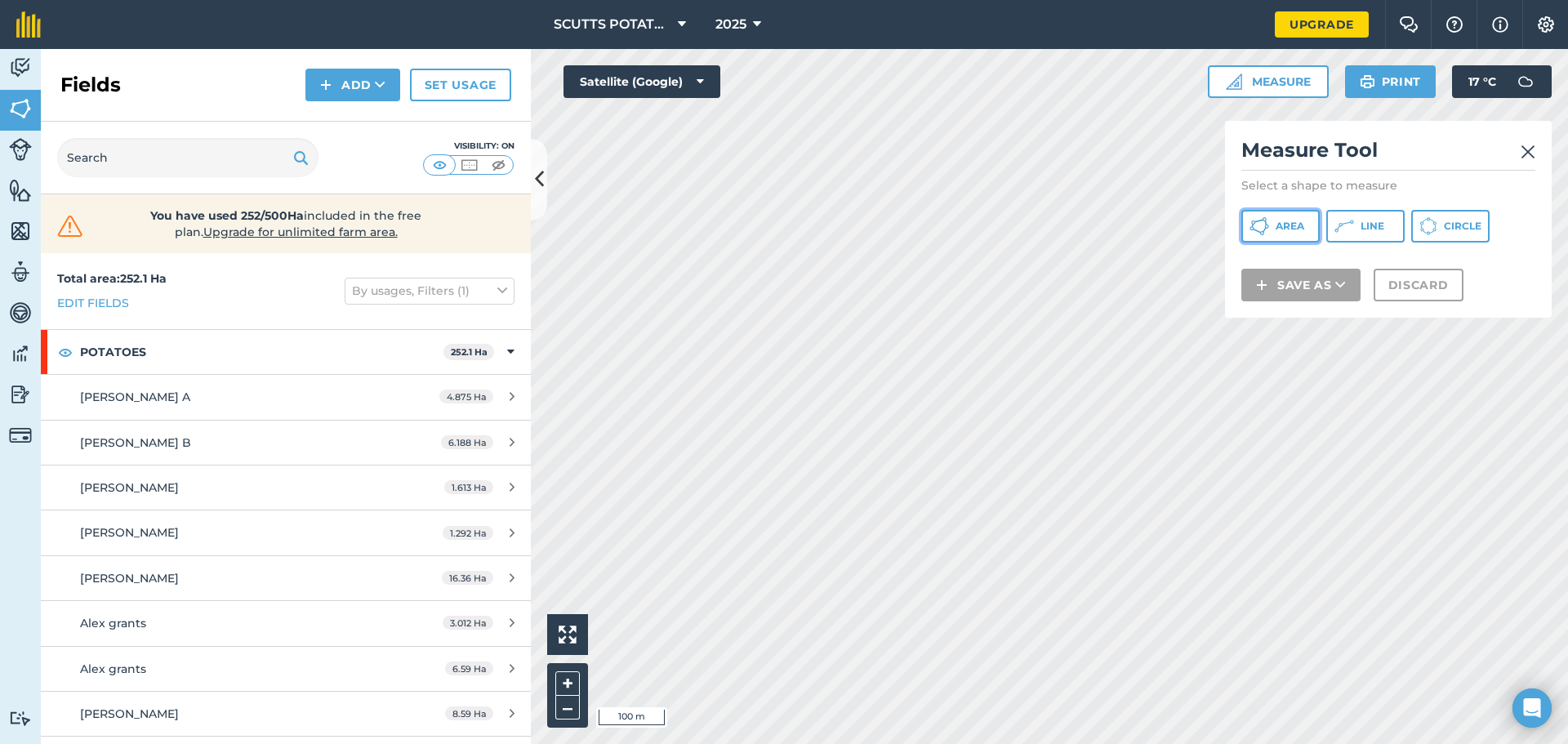
click at [1279, 232] on span "Area" at bounding box center [1289, 227] width 29 height 13
click at [1530, 150] on img at bounding box center [1528, 152] width 15 height 20
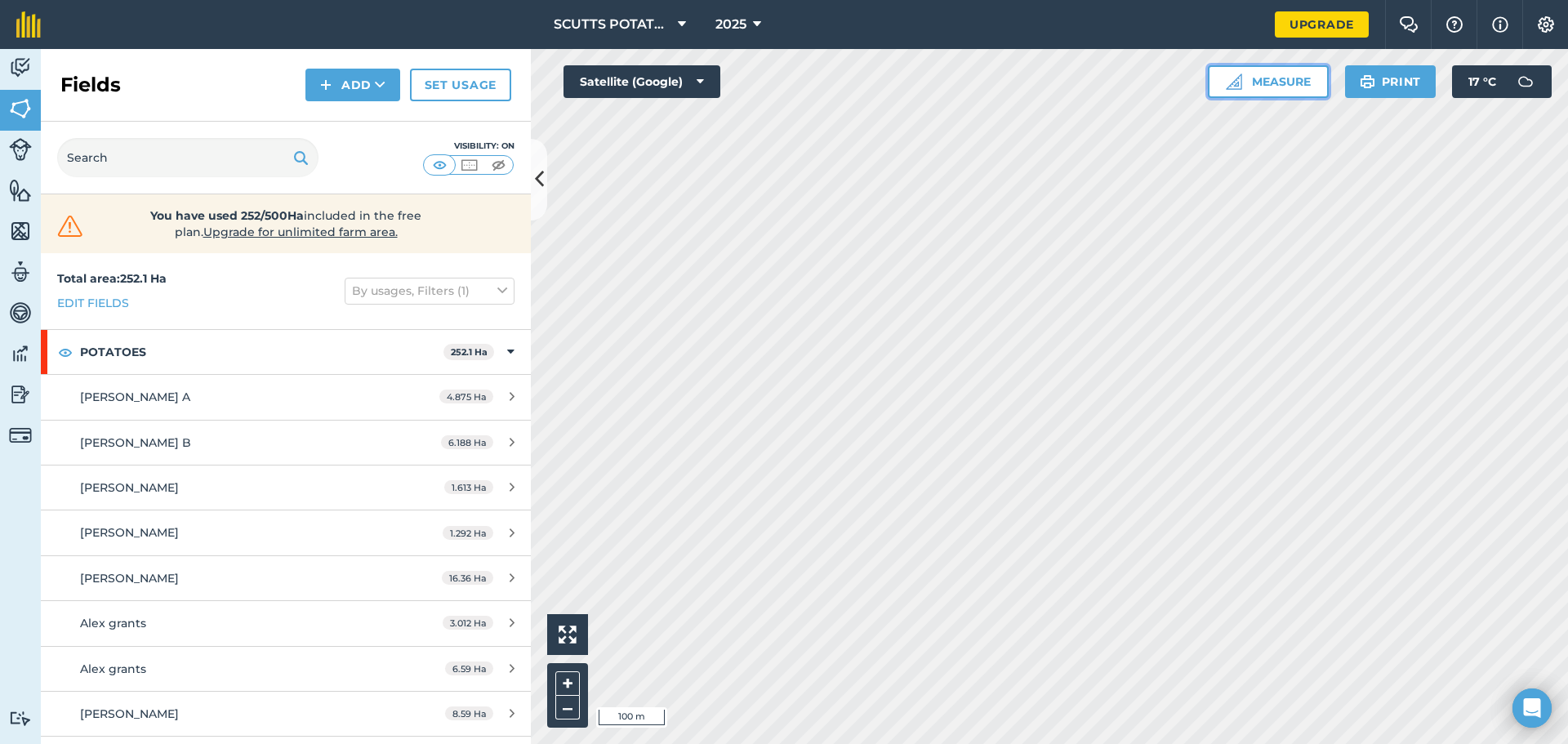
click at [1299, 89] on button "Measure" at bounding box center [1268, 82] width 121 height 33
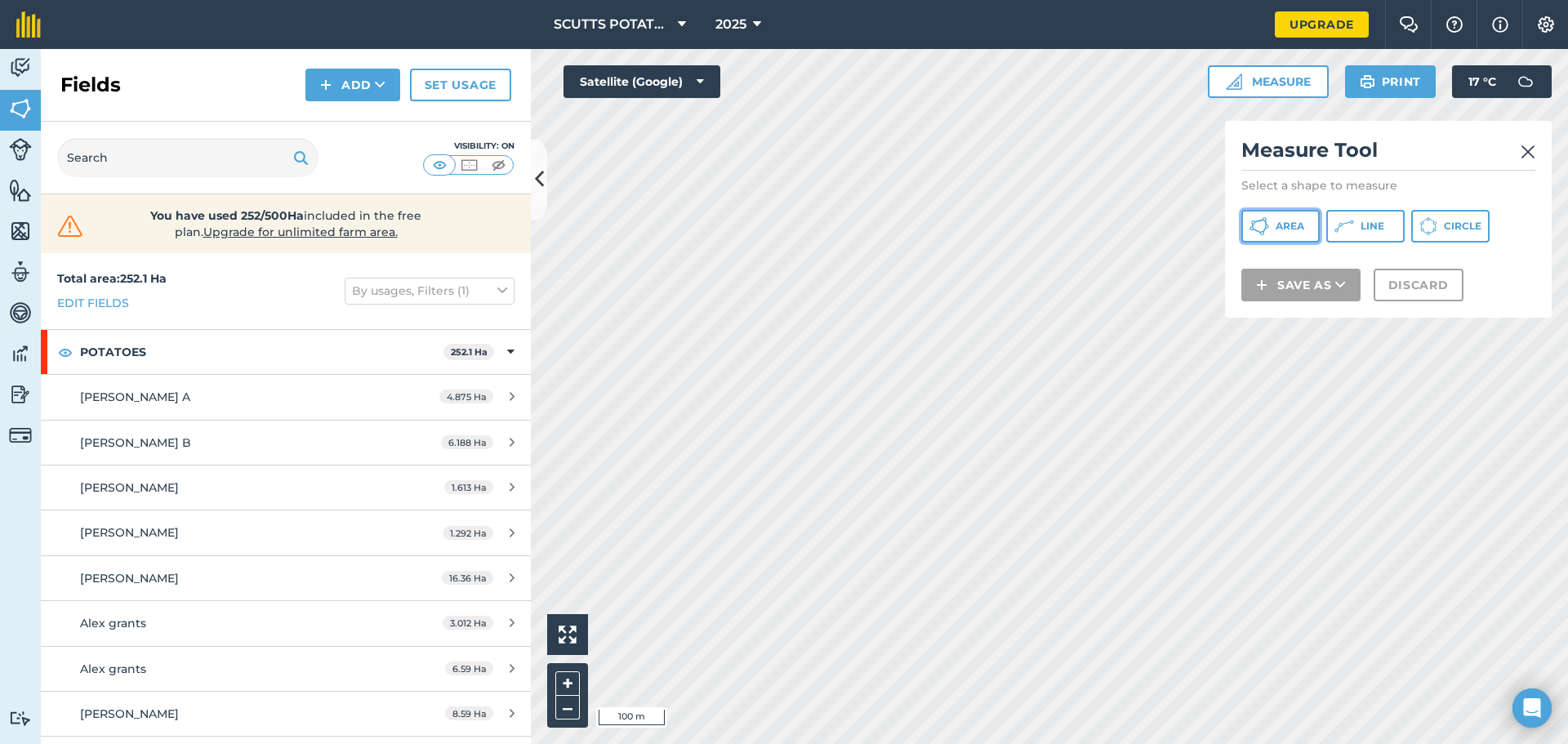
click at [1301, 225] on span "Area" at bounding box center [1289, 227] width 29 height 13
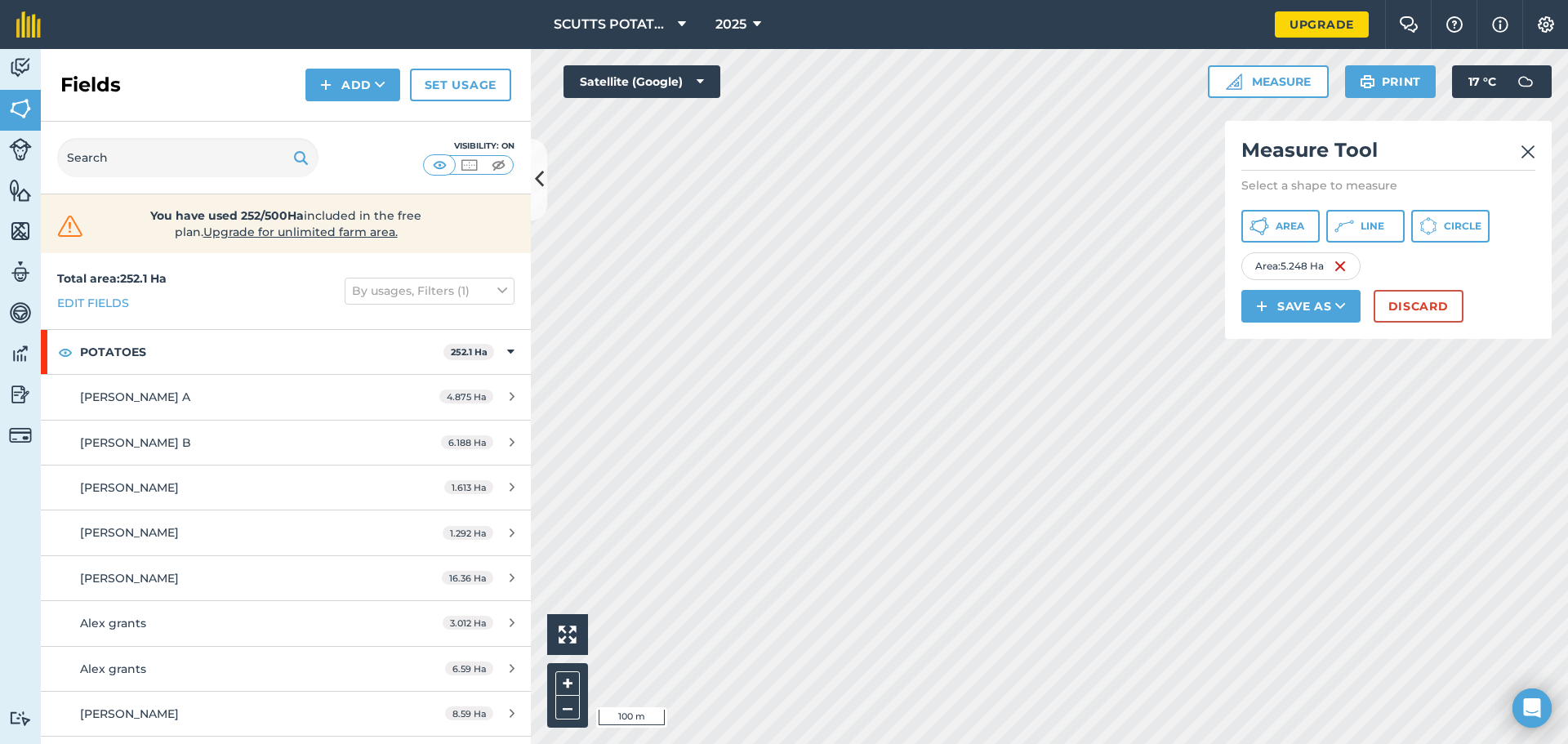
click at [1537, 151] on div "Measure Tool Select a shape to measure Area Line Circle Area : 5.248 Ha Save as…" at bounding box center [1387, 230] width 326 height 219
click at [1407, 304] on button "Discard" at bounding box center [1418, 306] width 90 height 33
